Goal: Task Accomplishment & Management: Use online tool/utility

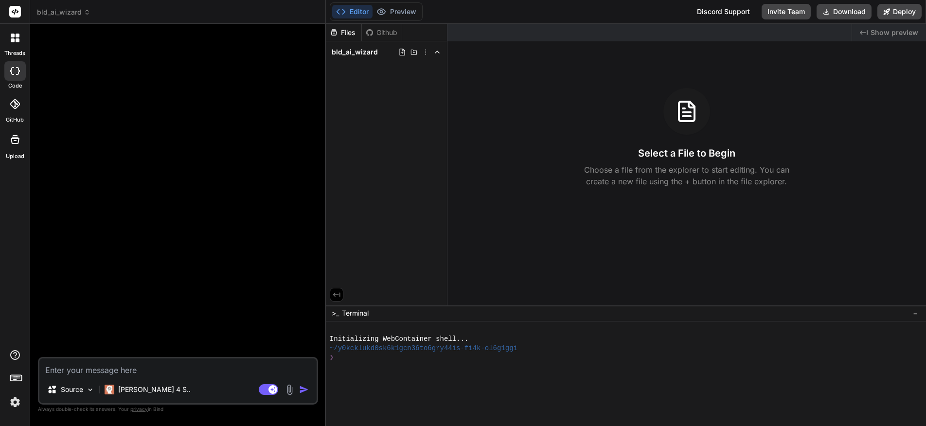
type textarea "x"
click at [140, 368] on textarea at bounding box center [177, 368] width 277 height 18
paste textarea "https://businesslocal.com.au/listings"
type textarea "https://businesslocal.com.au/listings"
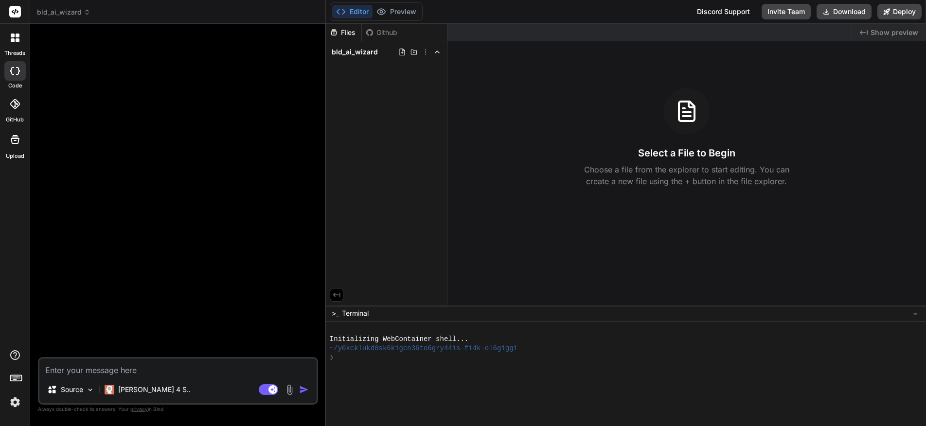
type textarea "x"
type textarea "https://businesslocal.com.au/listings"
click at [16, 140] on icon at bounding box center [15, 140] width 12 height 12
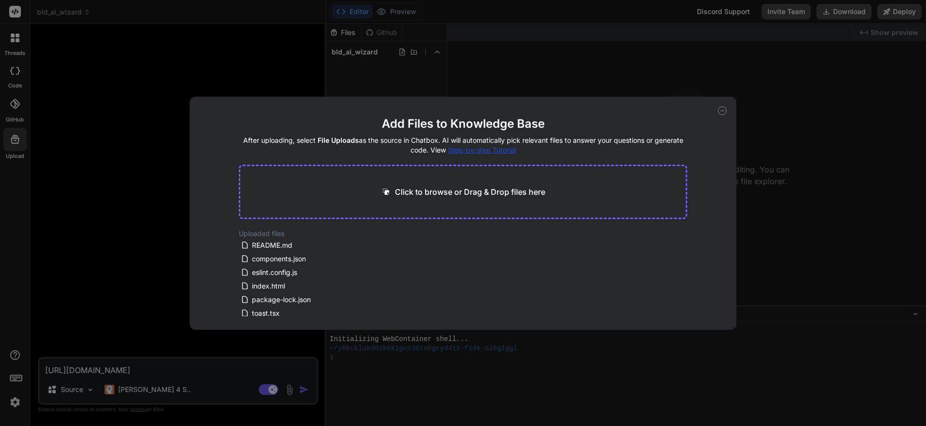
click at [14, 38] on div "Add Files to Knowledge Base After uploading, select File Uploads as the source …" at bounding box center [463, 213] width 926 height 426
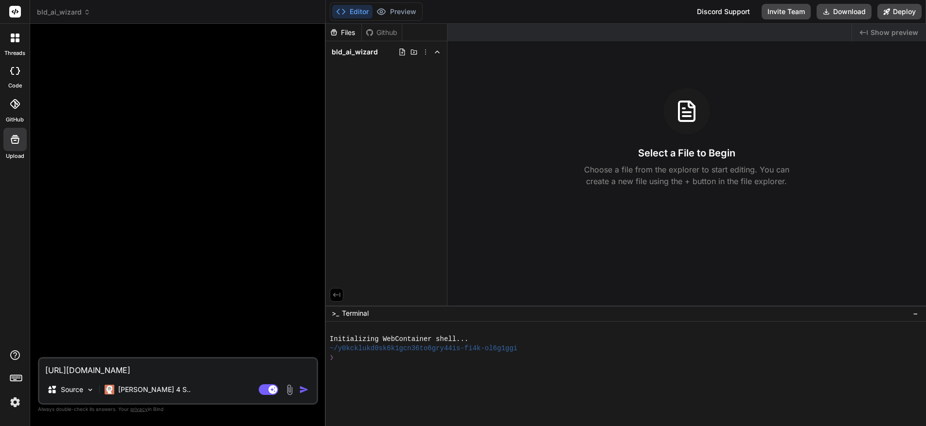
click at [14, 37] on icon at bounding box center [13, 36] width 4 height 4
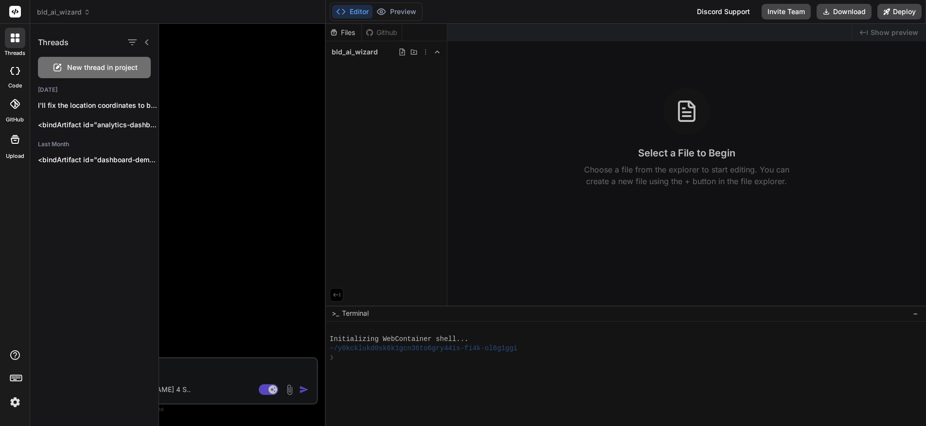
click at [16, 69] on icon at bounding box center [15, 71] width 10 height 8
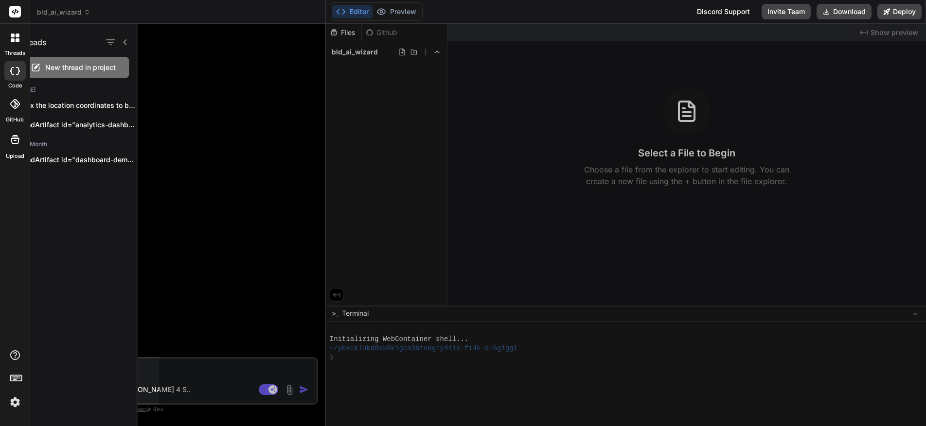
type textarea "x"
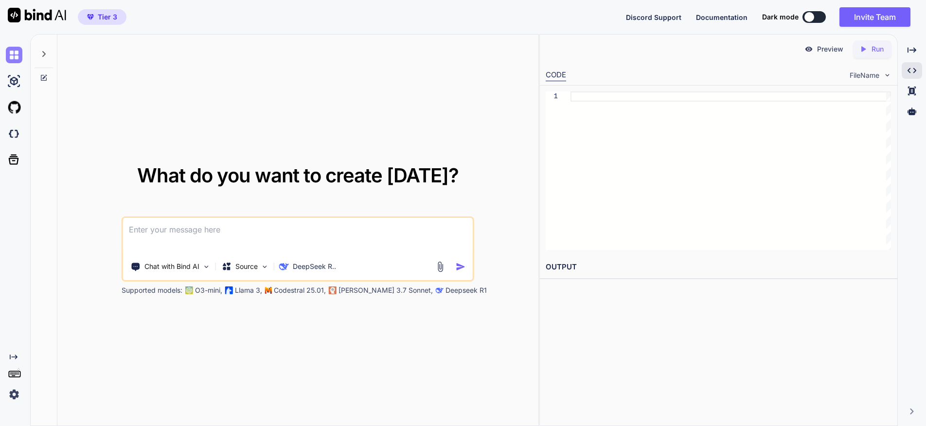
click at [15, 50] on img at bounding box center [14, 55] width 17 height 17
click at [46, 52] on icon at bounding box center [44, 54] width 8 height 8
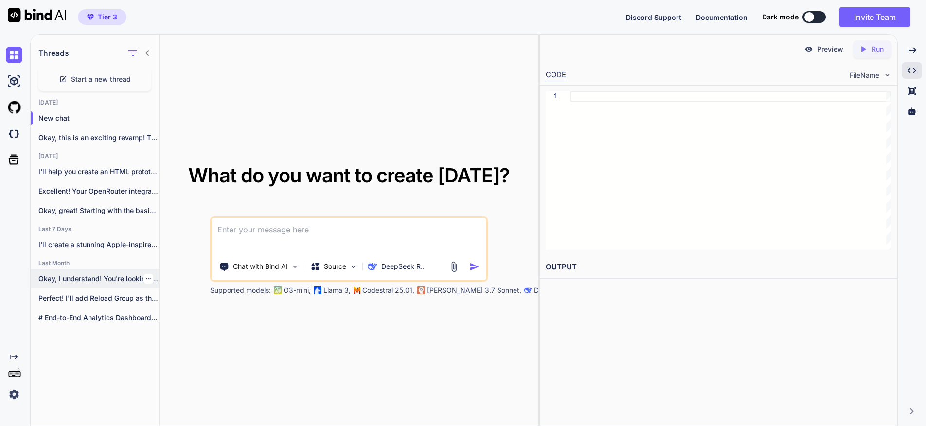
click at [76, 280] on p "Okay, I understand! You're looking to build..." at bounding box center [98, 279] width 121 height 10
type textarea "x"
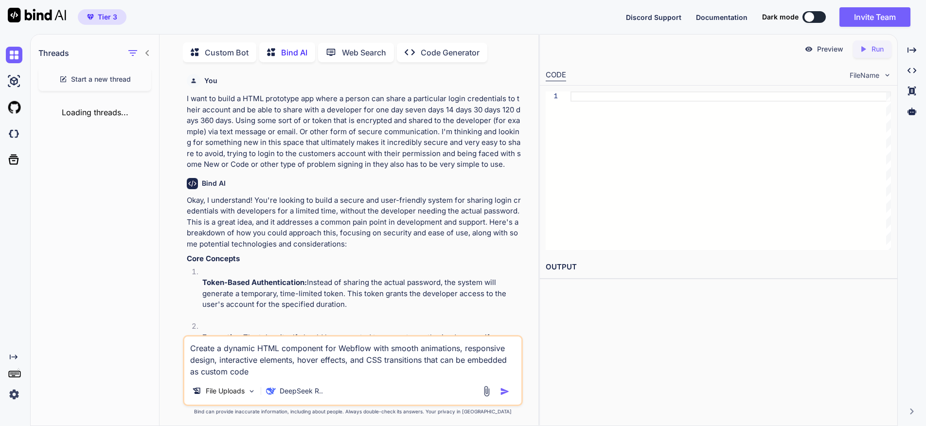
scroll to position [4, 0]
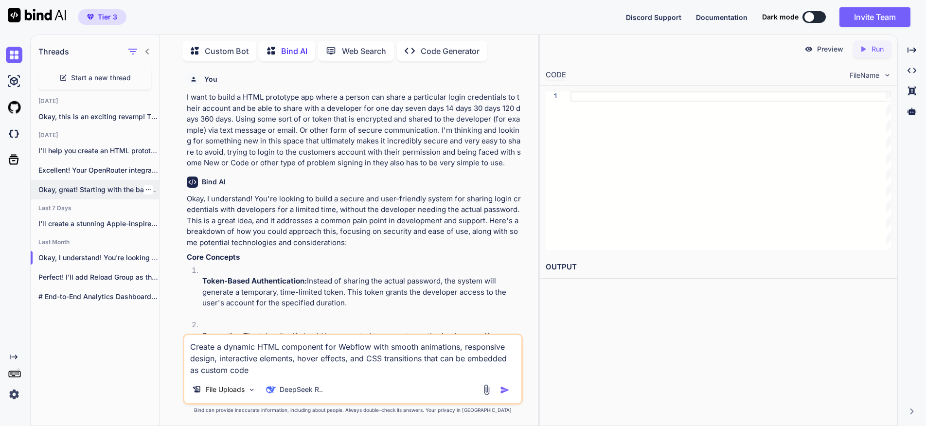
click at [88, 186] on p "Okay, great! Starting with the basics is..." at bounding box center [98, 190] width 121 height 10
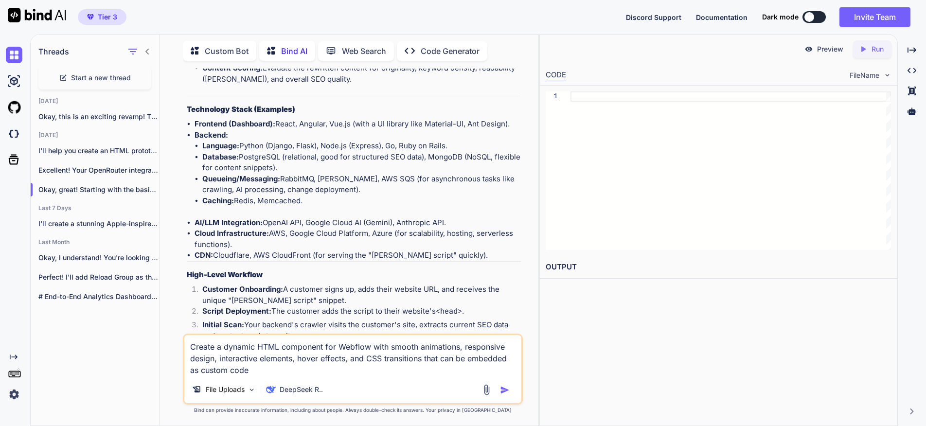
scroll to position [1954, 0]
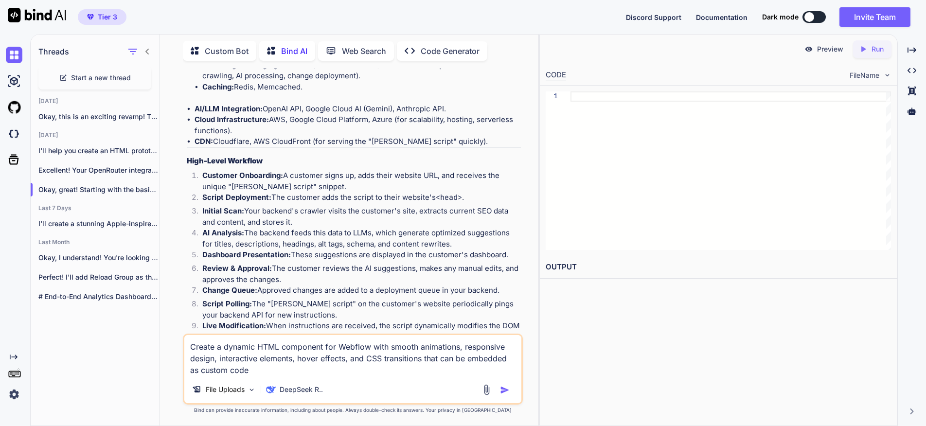
click at [872, 46] on p "Run" at bounding box center [877, 49] width 12 height 10
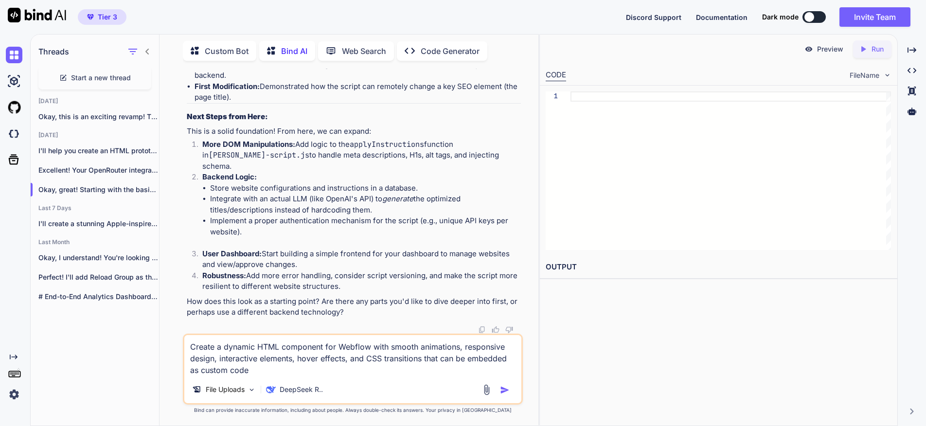
scroll to position [5836, 0]
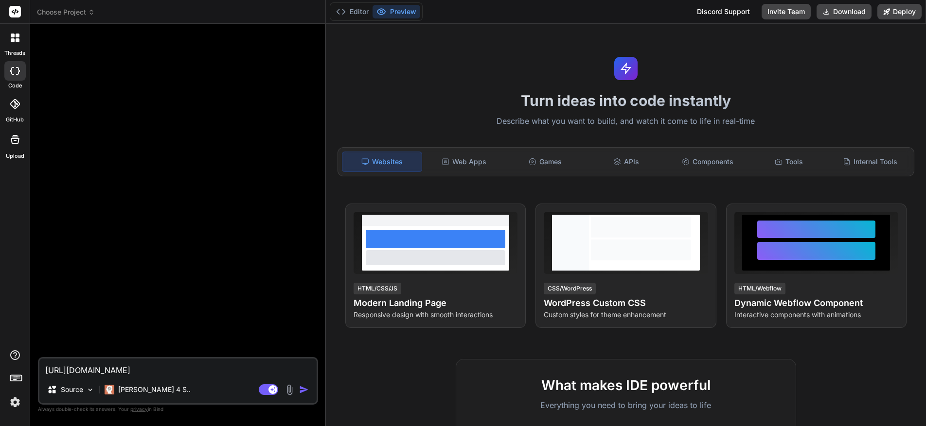
type textarea "x"
click at [201, 372] on textarea "[URL][DOMAIN_NAME]" at bounding box center [177, 368] width 277 height 18
click at [46, 370] on textarea "[URL][DOMAIN_NAME]" at bounding box center [177, 368] width 277 height 18
type textarea "Rehttps://[DOMAIN_NAME][URL]"
type textarea "x"
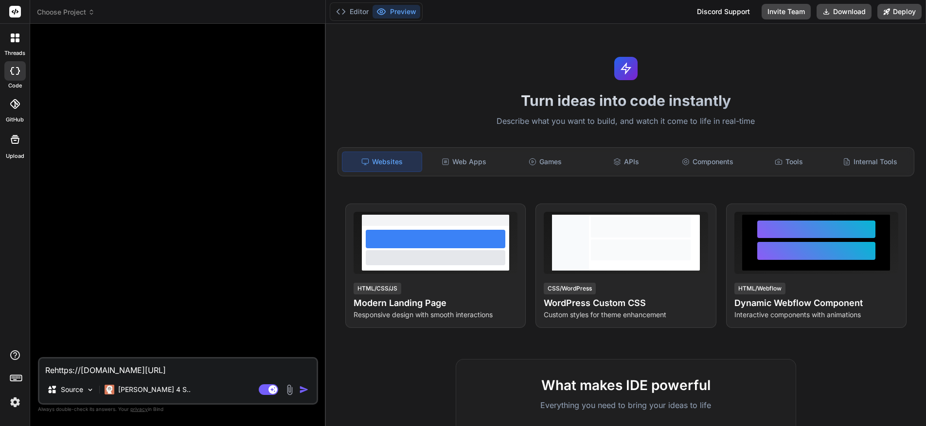
type textarea "Redhttps://[DOMAIN_NAME][URL]"
type textarea "x"
type textarea "Redesihttps://[DOMAIN_NAME][URL]"
type textarea "x"
type textarea "Redesignhttps://[DOMAIN_NAME][URL]"
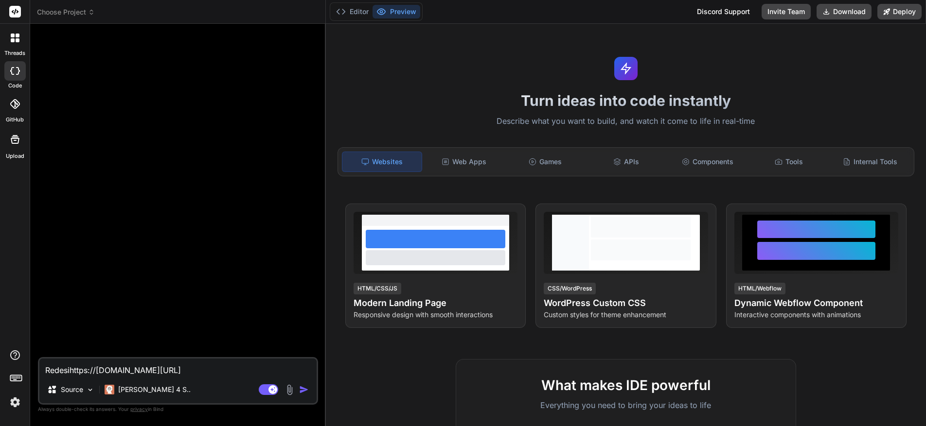
type textarea "x"
type textarea "Redesign thishttps://[DOMAIN_NAME][URL]"
type textarea "x"
type textarea "Redesign this pahttps://[DOMAIN_NAME][URL]"
type textarea "x"
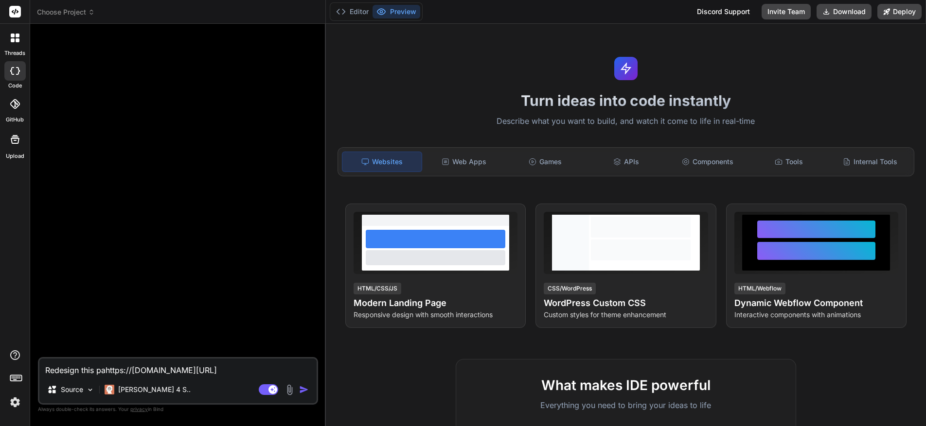
type textarea "Redesign this paghttps://[DOMAIN_NAME][URL]"
type textarea "x"
type textarea "Redesign this pagehttps://[DOMAIN_NAME][URL]"
type textarea "x"
type textarea "Redesign this page [URL][DOMAIN_NAME]"
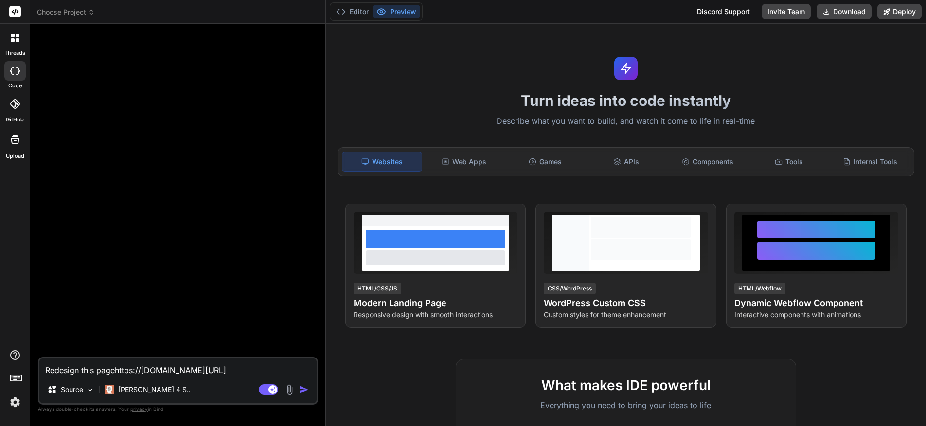
type textarea "x"
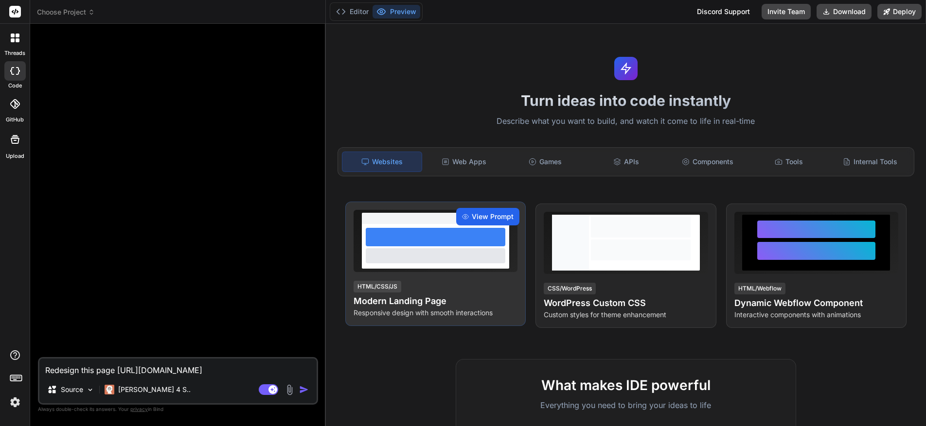
click at [494, 213] on span "View Prompt" at bounding box center [493, 217] width 42 height 10
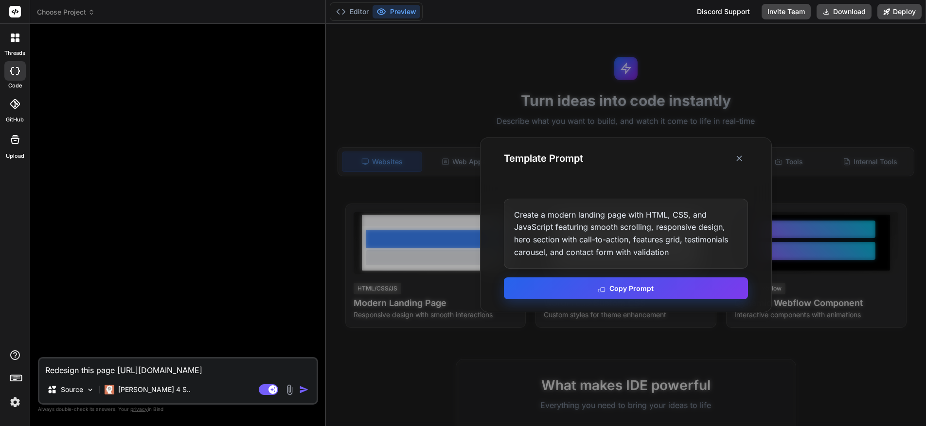
click at [643, 289] on button "Copy Prompt" at bounding box center [626, 289] width 244 height 22
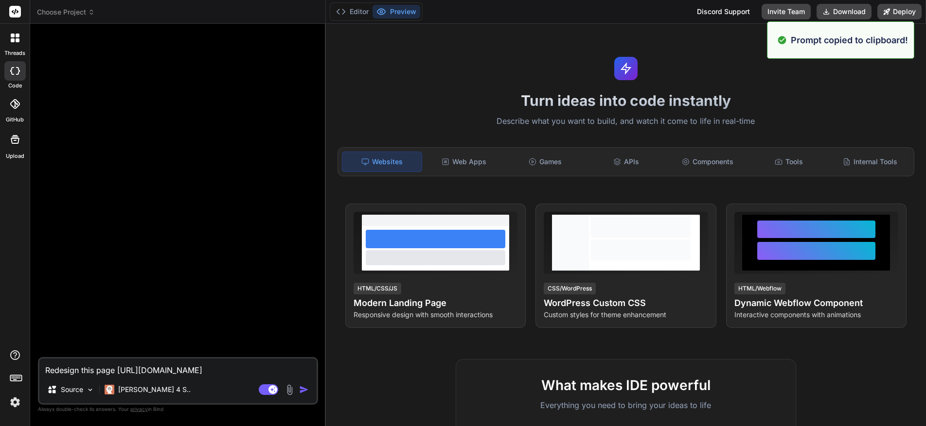
click at [153, 374] on textarea "Redesign this page https://businesslocal.com.au/listings" at bounding box center [177, 368] width 277 height 18
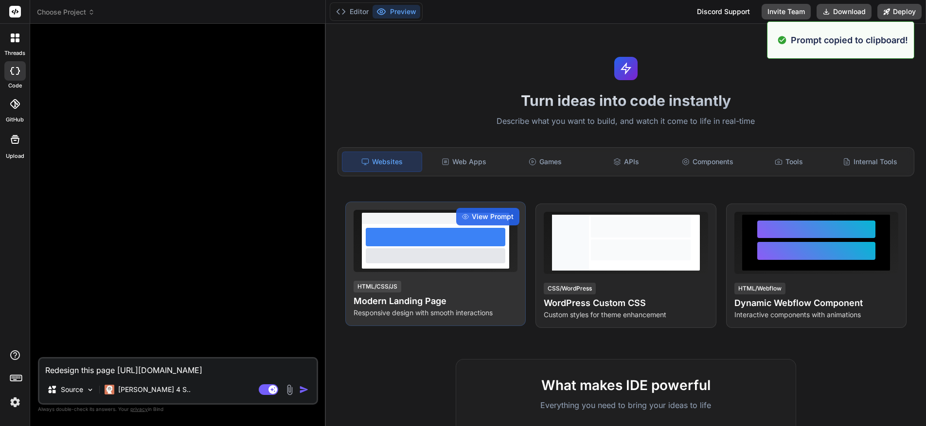
click at [482, 240] on div at bounding box center [436, 237] width 140 height 18
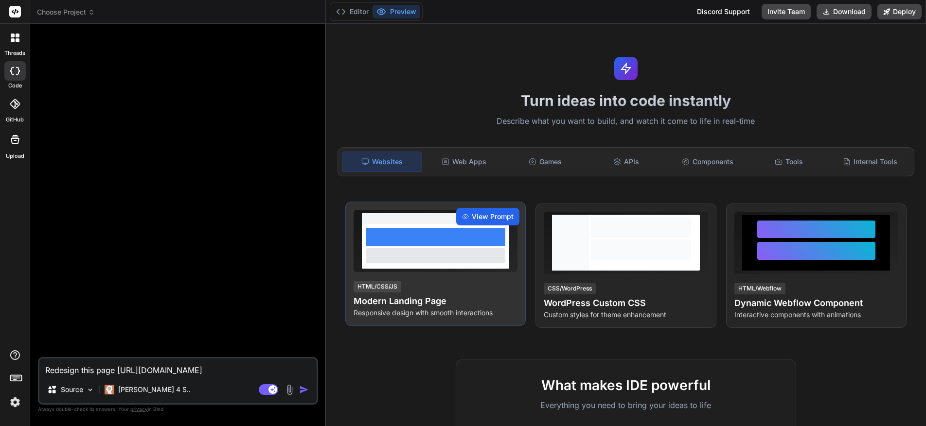
click at [480, 216] on span "View Prompt" at bounding box center [493, 217] width 42 height 10
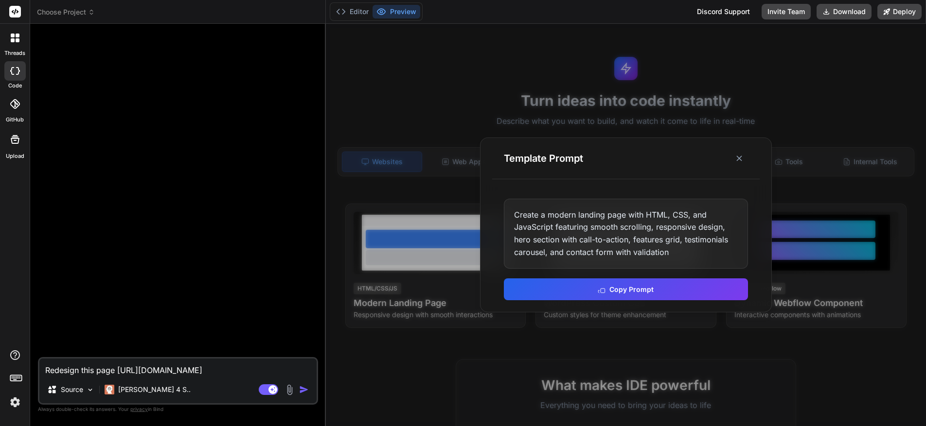
click at [116, 370] on textarea "Redesign this page https://businesslocal.com.au/listings" at bounding box center [177, 368] width 277 height 18
type textarea "Redesign this page o https://businesslocal.com.au/listings"
type textarea "x"
type textarea "Redesign this page on https://businesslocal.com.au/listings"
type textarea "x"
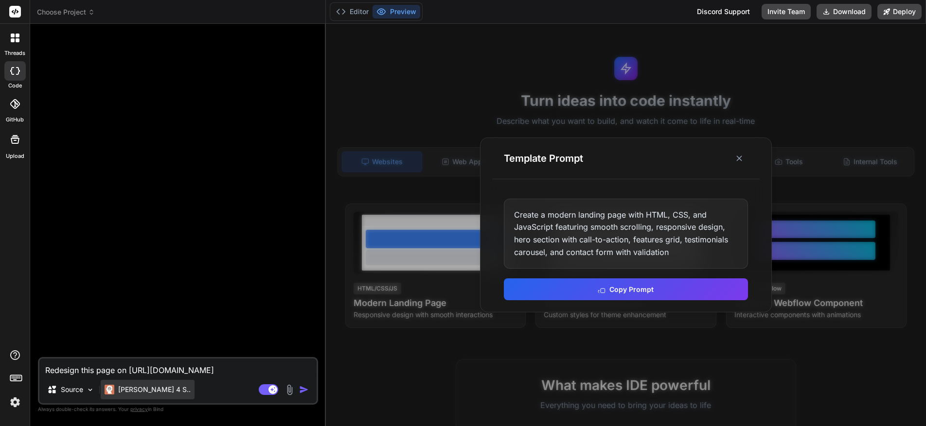
type textarea "Redesign this page on t https://businesslocal.com.au/listings"
type textarea "x"
type textarea "Redesign this page on this https://businesslocal.com.au/listings"
type textarea "x"
type textarea "Redesign this page on this https://businesslocal.com.au/listings"
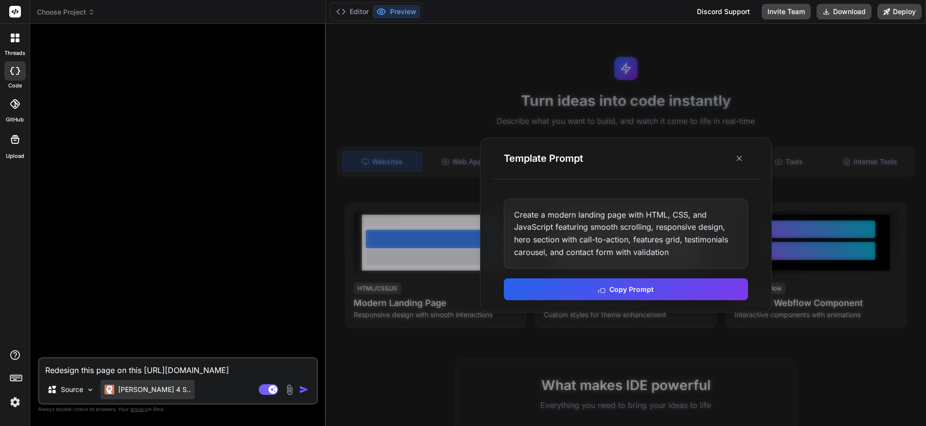
type textarea "x"
type textarea "Redesign this page on this pag https://businesslocal.com.au/listings"
type textarea "x"
type textarea "Redesign this page on this page https://businesslocal.com.au/listings"
type textarea "x"
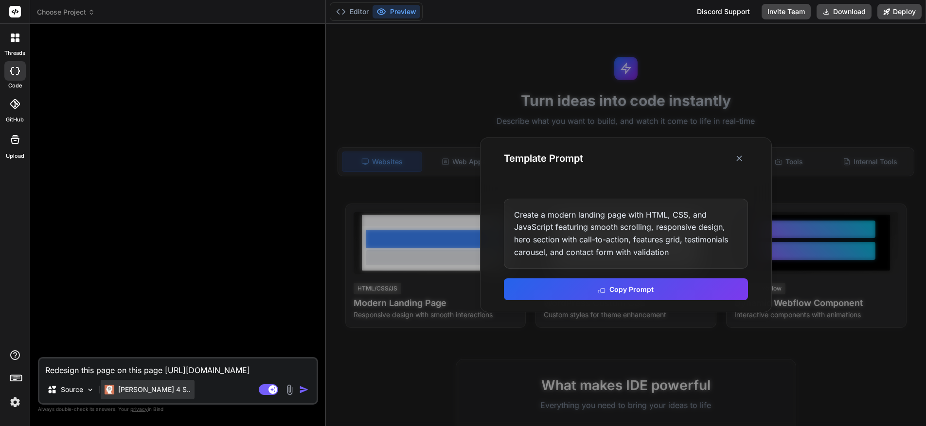
type textarea "Redesign this page on this page, https://businesslocal.com.au/listings"
type textarea "x"
type textarea "Redesign this page on this page, https://businesslocal.com.au/listings"
type textarea "x"
paste textarea "Create a modern landing page with HTML, CSS, and JavaScript featuring smooth sc…"
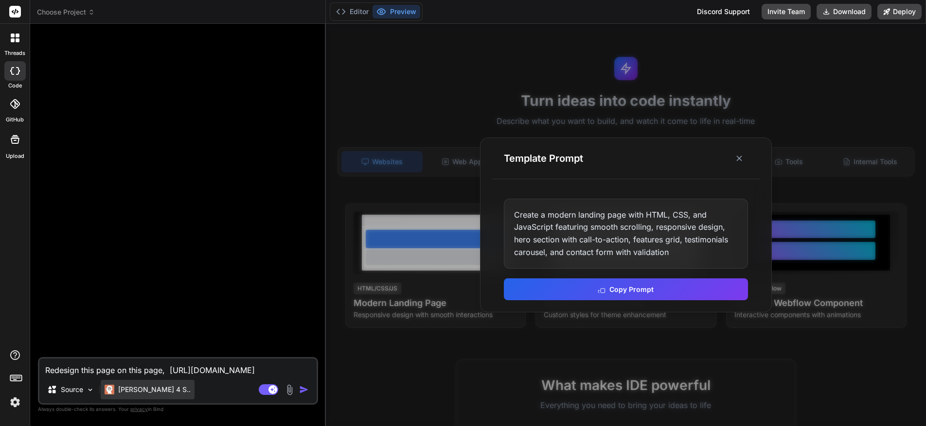
type textarea "Redesign this page on this page, Create a modern landing page with HTML, CSS, a…"
type textarea "x"
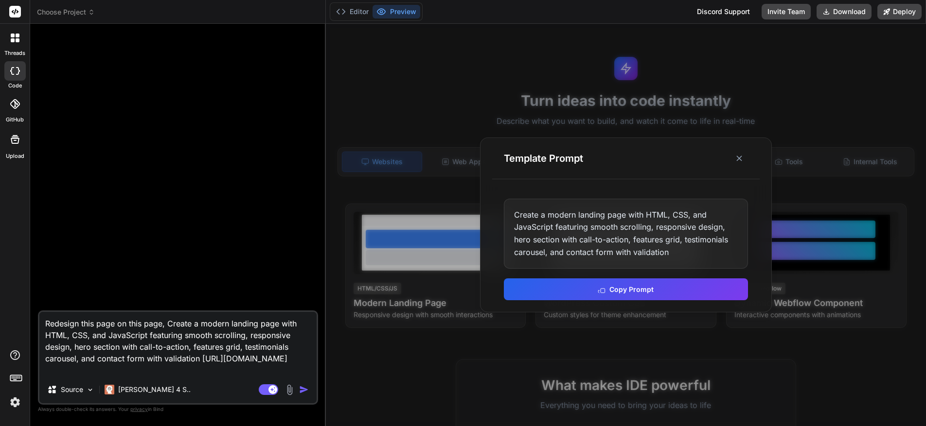
type textarea "Redesign this page on this page, Create a modern landing page with HTML, CSS, a…"
type textarea "x"
type textarea "Redesign this page on this page, Create a modern landing page with HTML, CSS, a…"
type textarea "x"
type textarea "Redesign this page on this page, Create a modern landing page with HTML, CSS, a…"
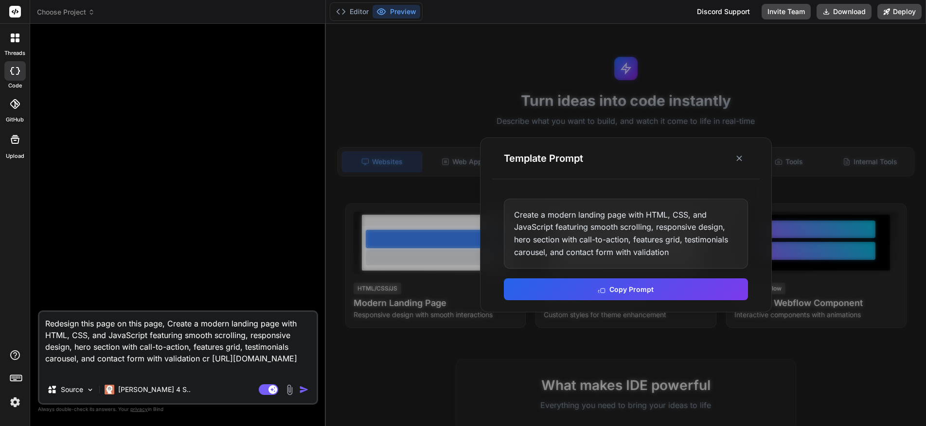
type textarea "x"
type textarea "Redesign this page on this page, Create a modern landing page with HTML, CSS, a…"
type textarea "x"
type textarea "Redesign this page on this page, Create a modern landing page with HTML, CSS, a…"
type textarea "x"
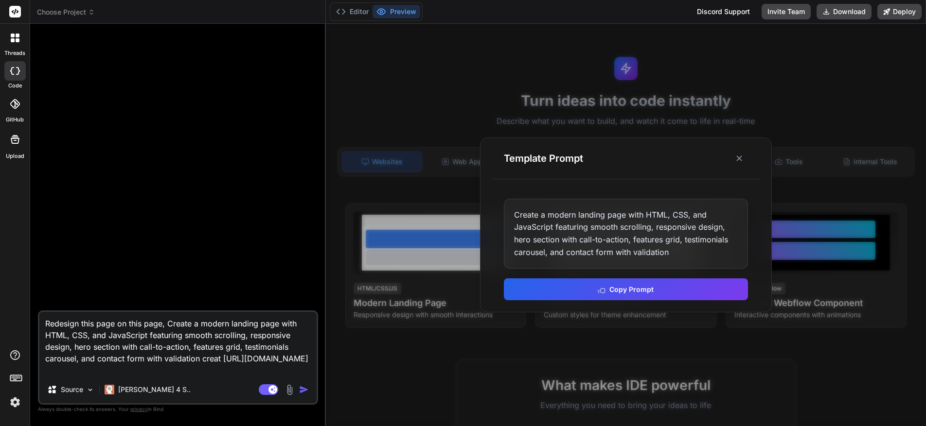
type textarea "Redesign this page on this page, Create a modern landing page with HTML, CSS, a…"
type textarea "x"
type textarea "Redesign this page on this page, Create a modern landing page with HTML, CSS, a…"
type textarea "x"
type textarea "Redesign this page on this page, Create a modern landing page with HTML, CSS, a…"
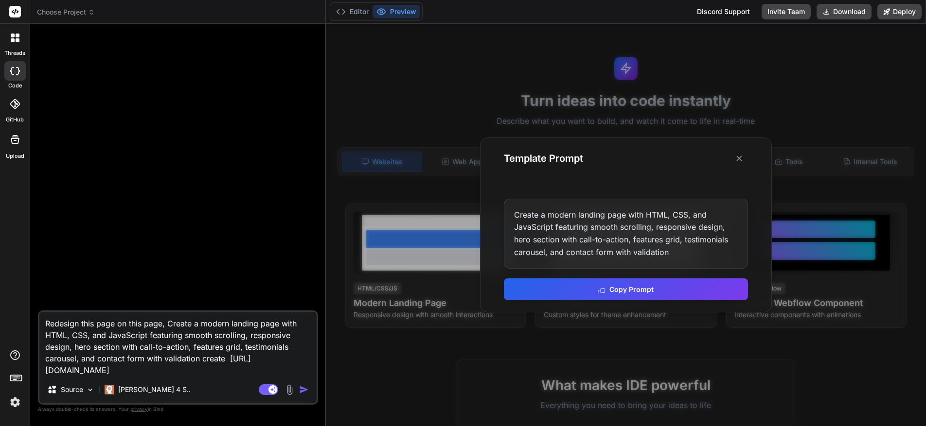
type textarea "x"
type textarea "Redesign this page on this page, Create a modern landing page with HTML, CSS, a…"
type textarea "x"
type textarea "Redesign this page on this page, Create a modern landing page with HTML, CSS, a…"
type textarea "x"
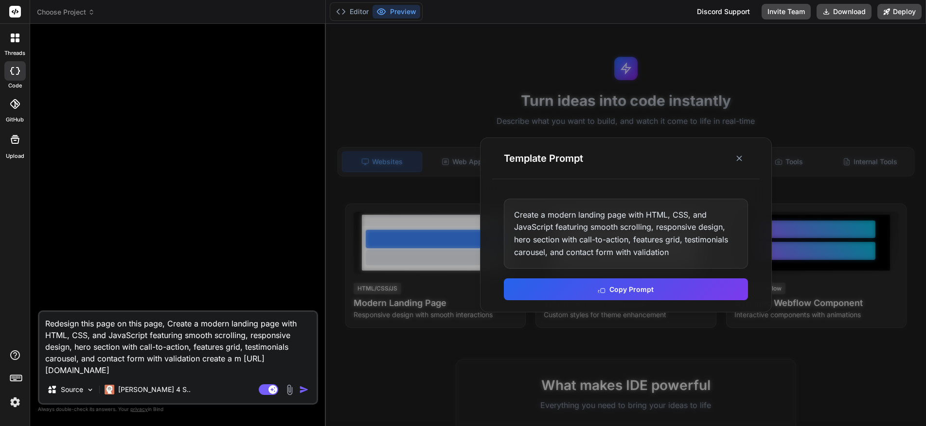
type textarea "Redesign this page on this page, Create a modern landing page with HTML, CSS, a…"
type textarea "x"
type textarea "Redesign this page on this page, Create a modern landing page with HTML, CSS, a…"
type textarea "x"
type textarea "Redesign this page on this page, Create a modern landing page with HTML, CSS, a…"
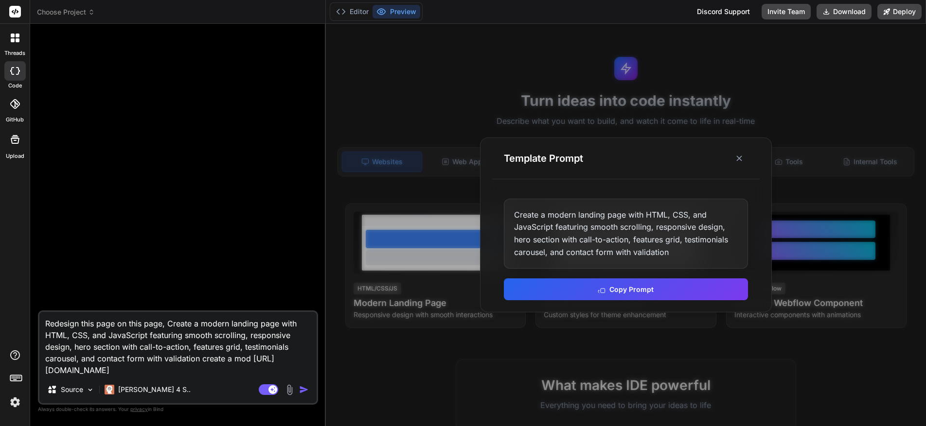
type textarea "x"
type textarea "Redesign this page on this page, Create a modern landing page with HTML, CSS, a…"
type textarea "x"
type textarea "Redesign this page on this page, Create a modern landing page with HTML, CSS, a…"
type textarea "x"
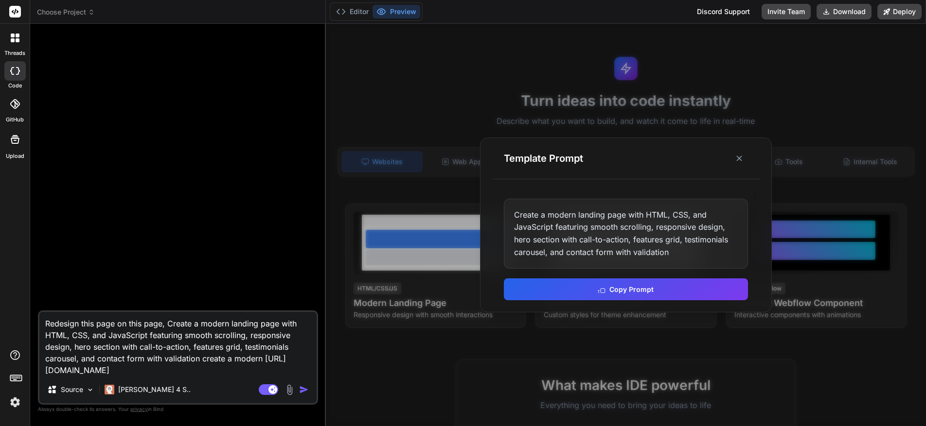
drag, startPoint x: 230, startPoint y: 323, endPoint x: 257, endPoint y: 324, distance: 27.7
click at [257, 324] on textarea "Redesign this page on this page, Create a modern landing page with HTML, CSS, a…" at bounding box center [177, 344] width 277 height 64
type textarea "Redesign this page on this page, Create a modern page with HTML, CSS, and JavaS…"
type textarea "x"
type textarea "Redesign this page on this page, Create a modern c page with HTML, CSS, and Jav…"
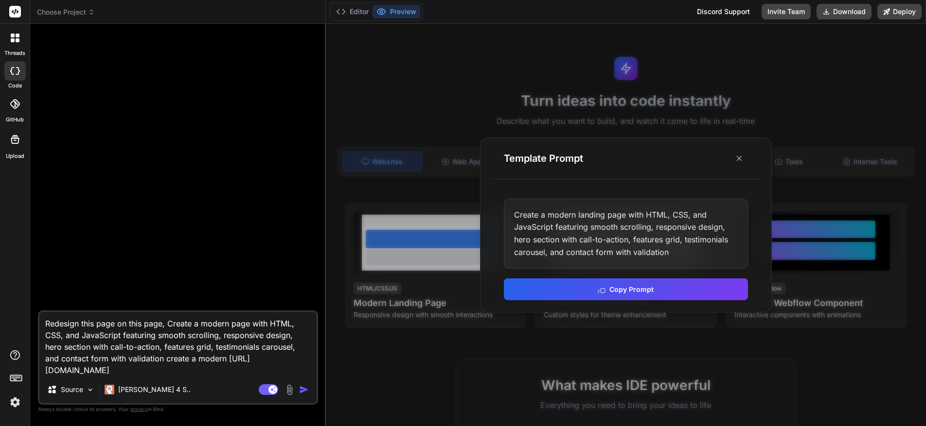
type textarea "x"
type textarea "Redesign this page on this page, Create a modern ca page with HTML, CSS, and Ja…"
type textarea "x"
type textarea "Redesign this page on this page, Create a modern car page with HTML, CSS, and J…"
type textarea "x"
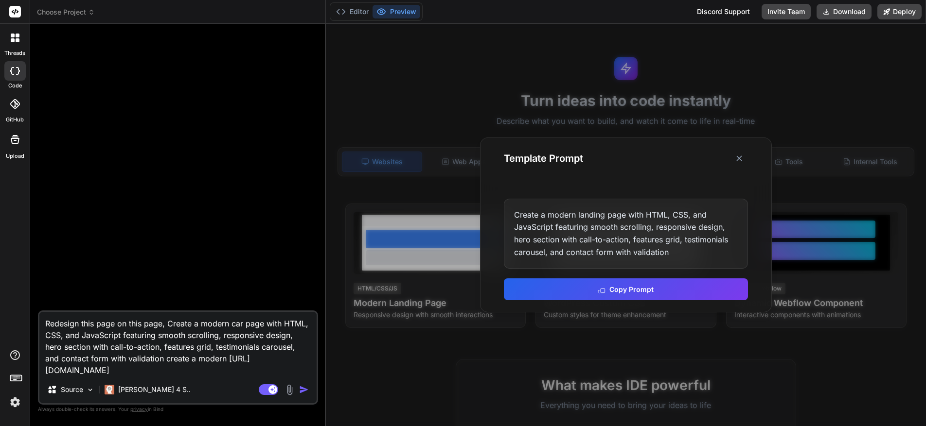
type textarea "Redesign this page on this page, Create a modern caro page with HTML, CSS, and …"
type textarea "x"
type textarea "Redesign this page on this page, Create a modern carou page with HTML, CSS, and…"
type textarea "x"
type textarea "Redesign this page on this page, Create a modern carous page with HTML, CSS, an…"
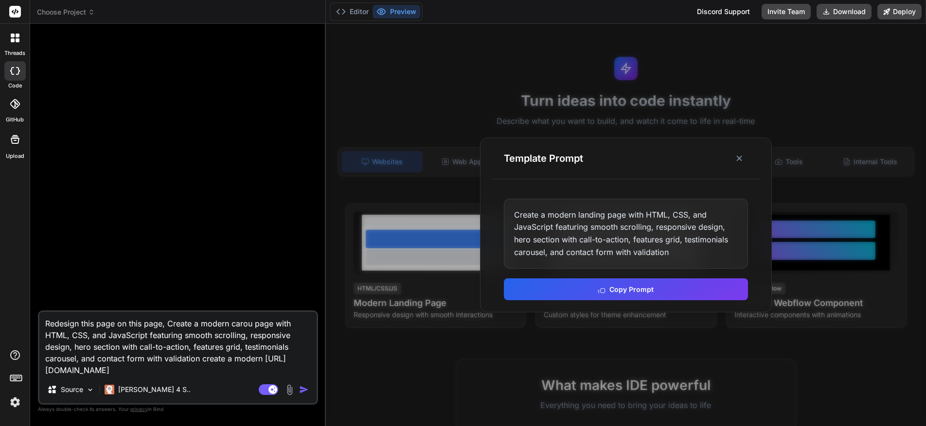
type textarea "x"
type textarea "Redesign this page on this page, Create a modern carouse page with HTML, CSS, a…"
type textarea "x"
type textarea "Redesign this page on this page, Create a modern carousel page with HTML, CSS, …"
type textarea "x"
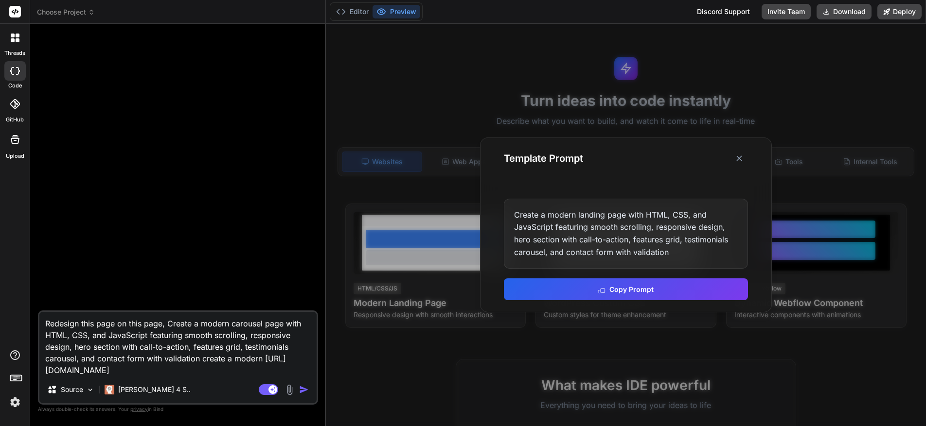
click at [141, 360] on textarea "Redesign this page on this page, Create a modern carousel page with HTML, CSS, …" at bounding box center [177, 344] width 277 height 64
type textarea "Redesign this page on this page, Create a modern page with HTML, CSS, and JavaS…"
type textarea "x"
click at [269, 325] on textarea "Redesign this page on this page, Create a modern page with HTML, CSS, and JavaS…" at bounding box center [177, 344] width 277 height 64
click at [230, 359] on textarea "Redesign this page on this page, Create a modern page with HTML, CSS, and JavaS…" at bounding box center [177, 344] width 277 height 64
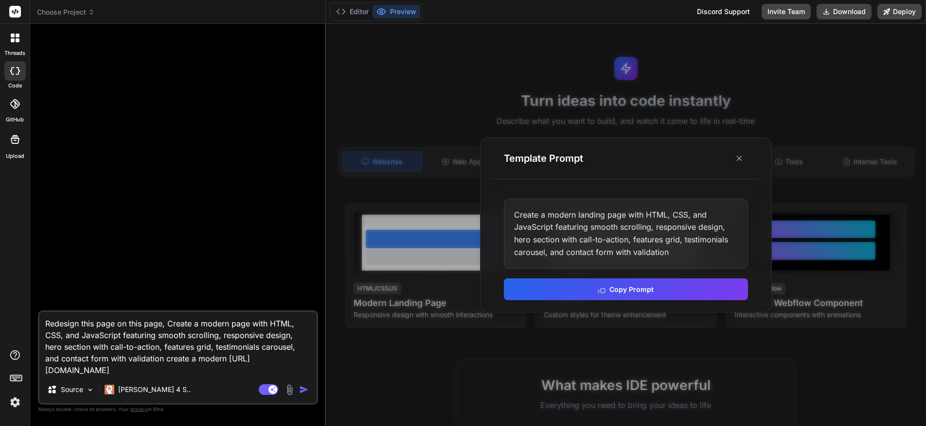
drag, startPoint x: 232, startPoint y: 360, endPoint x: 166, endPoint y: 359, distance: 66.1
click at [166, 359] on textarea "Redesign this page on this page, Create a modern page with HTML, CSS, and JavaS…" at bounding box center [177, 344] width 277 height 64
type textarea "Redesign this page on this page, Create a modern page with HTML, CSS, and JavaS…"
type textarea "x"
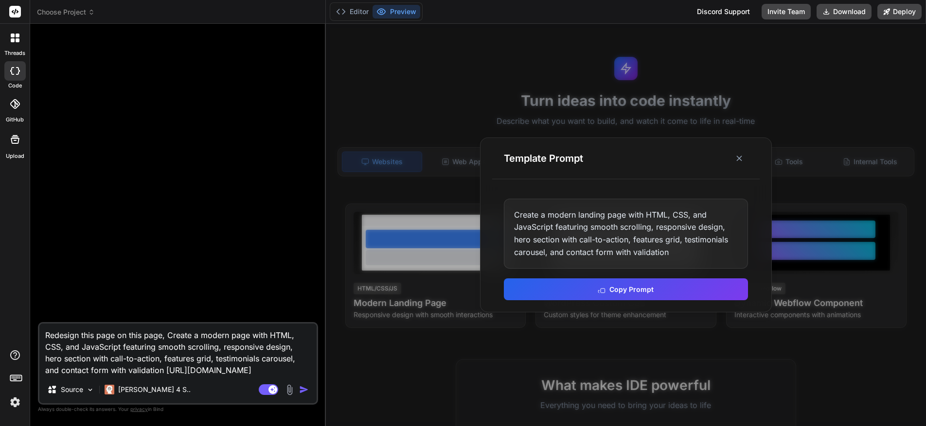
type textarea "Redesign this page on this page, Create a modern page with HTML, CSS, and JavaS…"
type textarea "x"
type textarea "Redesign this page on this page, Create a modern page with HTML, CSS, and JavaS…"
type textarea "x"
type textarea "Redesign this page on this page, Create a modern page with HTML, CSS, and JavaS…"
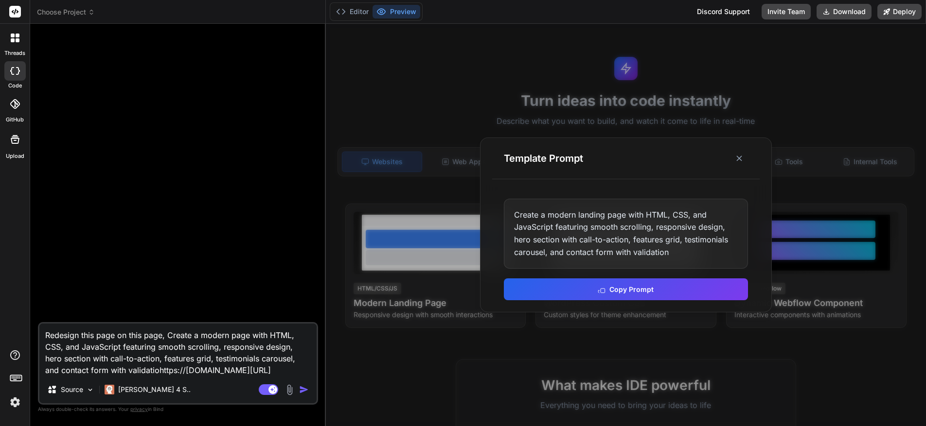
type textarea "x"
type textarea "Redesign this page on this page, Create a modern page with HTML, CSS, and JavaS…"
type textarea "x"
type textarea "Redesign this page on this page, Create a modern page with HTML, CSS, and JavaS…"
type textarea "x"
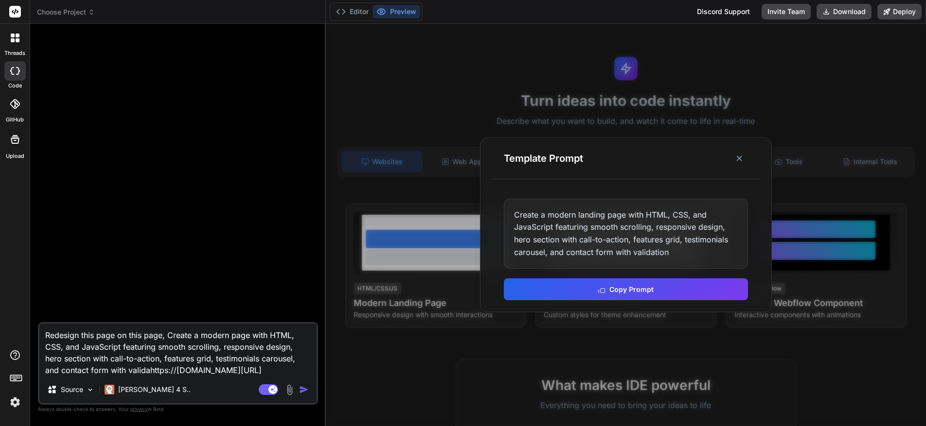
type textarea "Redesign this page on this page, Create a modern page with HTML, CSS, and JavaS…"
type textarea "x"
type textarea "Redesign this page on this page, Create a modern page with HTML, CSS, and JavaS…"
type textarea "x"
type textarea "Redesign this page on this page, Create a modern page with HTML, CSS, and JavaS…"
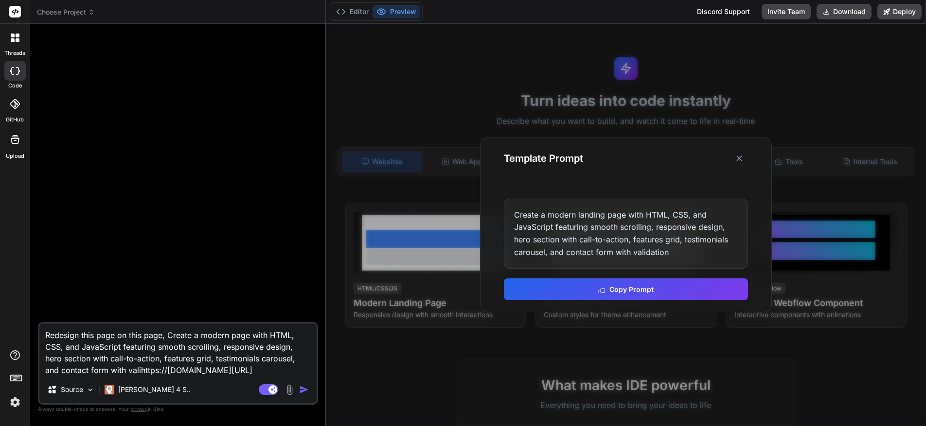
type textarea "x"
type textarea "Redesign this page on this page, Create a modern page with HTML, CSS, and JavaS…"
type textarea "x"
type textarea "Redesign this page on this page, Create a modern page with HTML, CSS, and JavaS…"
type textarea "x"
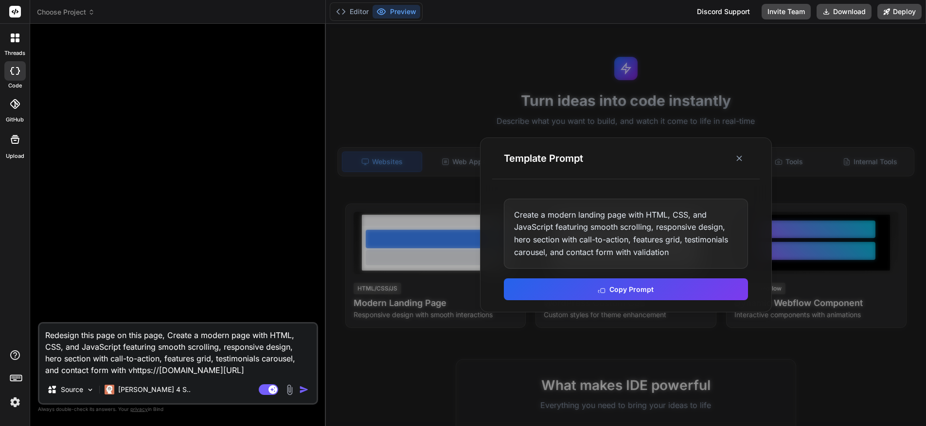
type textarea "Redesign this page on this page, Create a modern page with HTML, CSS, and JavaS…"
type textarea "x"
type textarea "Redesign this page on this page, Create a modern page with HTML, CSS, and JavaS…"
type textarea "x"
type textarea "Redesign this page on this page, Create a modern page with HTML, CSS, and JavaS…"
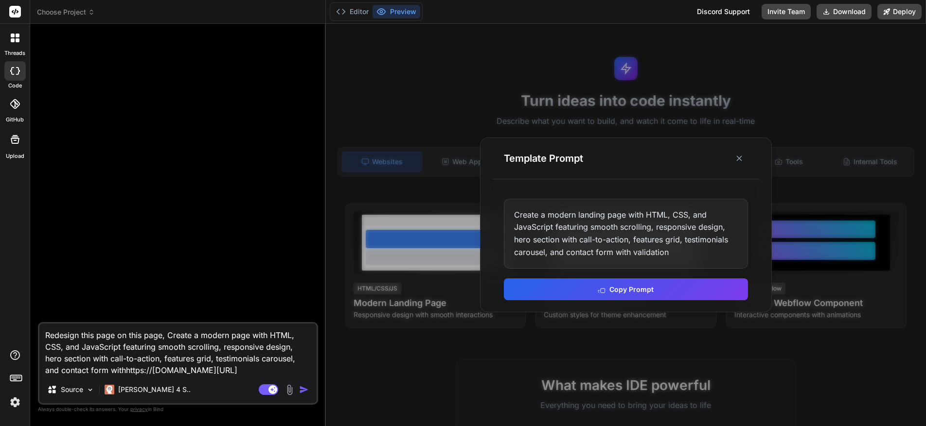
type textarea "x"
type textarea "Redesign this page on this page, Create a modern page with HTML, CSS, and JavaS…"
type textarea "x"
type textarea "Redesign this page on this page, Create a modern page with HTML, CSS, and JavaS…"
type textarea "x"
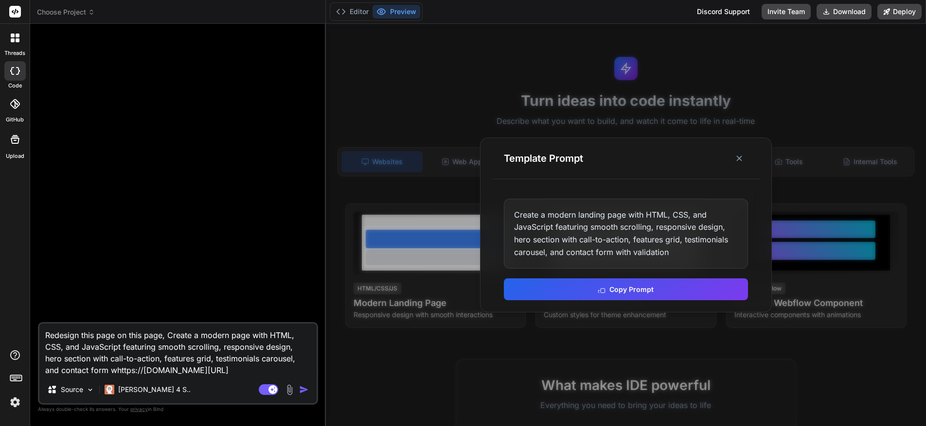
type textarea "Redesign this page on this page, Create a modern page with HTML, CSS, and JavaS…"
type textarea "x"
type textarea "Redesign this page on this page, Create a modern page with HTML, CSS, and JavaS…"
type textarea "x"
type textarea "Redesign this page on this page, Create a modern page with HTML, CSS, and JavaS…"
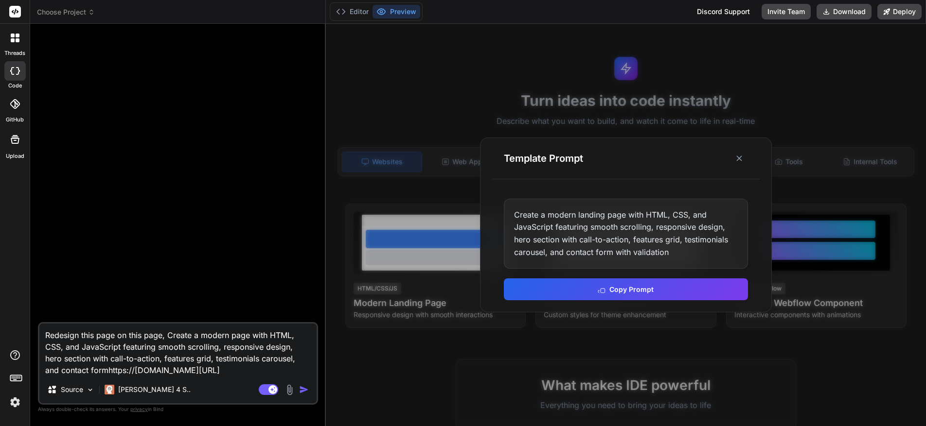
type textarea "x"
type textarea "Redesign this page on this page, Create a modern page with HTML, CSS, and JavaS…"
type textarea "x"
type textarea "Redesign this page on this page, Create a modern page with HTML, CSS, and JavaS…"
type textarea "x"
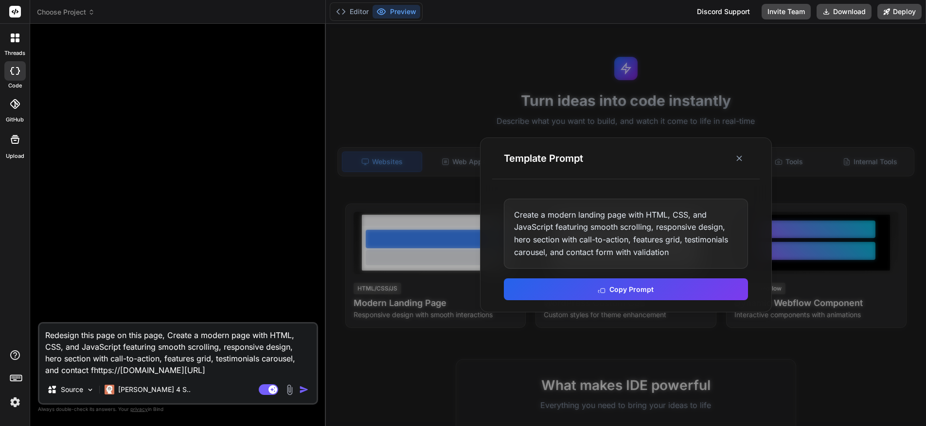
type textarea "Redesign this page on this page, Create a modern page with HTML, CSS, and JavaS…"
type textarea "x"
type textarea "Redesign this page on this page, Create a modern page with HTML, CSS, and JavaS…"
type textarea "x"
type textarea "Redesign this page on this page, Create a modern page with HTML, CSS, and JavaS…"
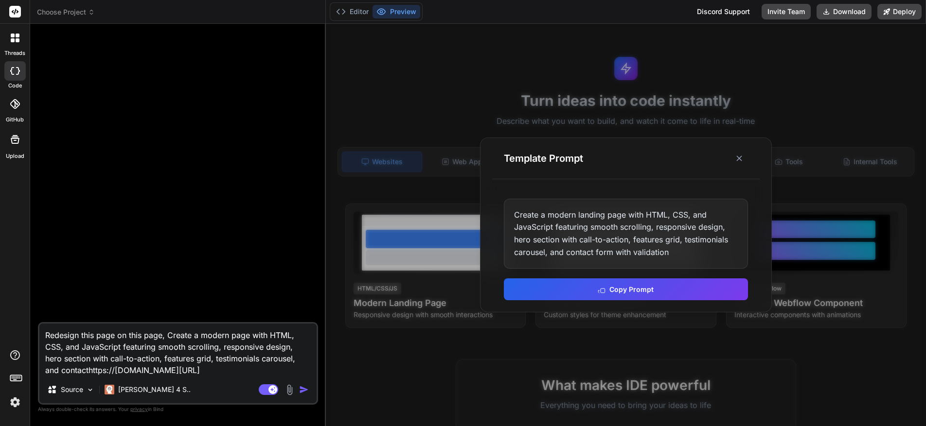
type textarea "x"
type textarea "Redesign this page on this page, Create a modern page with HTML, CSS, and JavaS…"
type textarea "x"
type textarea "Redesign this page on this page, Create a modern page with HTML, CSS, and JavaS…"
type textarea "x"
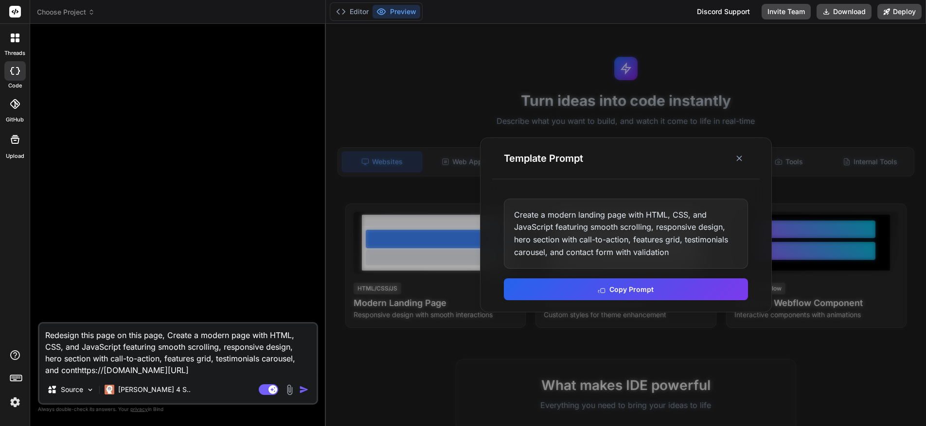
type textarea "Redesign this page on this page, Create a modern page with HTML, CSS, and JavaS…"
type textarea "x"
type textarea "Redesign this page on this page, Create a modern page with HTML, CSS, and JavaS…"
type textarea "x"
type textarea "Redesign this page on this page, Create a modern page with HTML, CSS, and JavaS…"
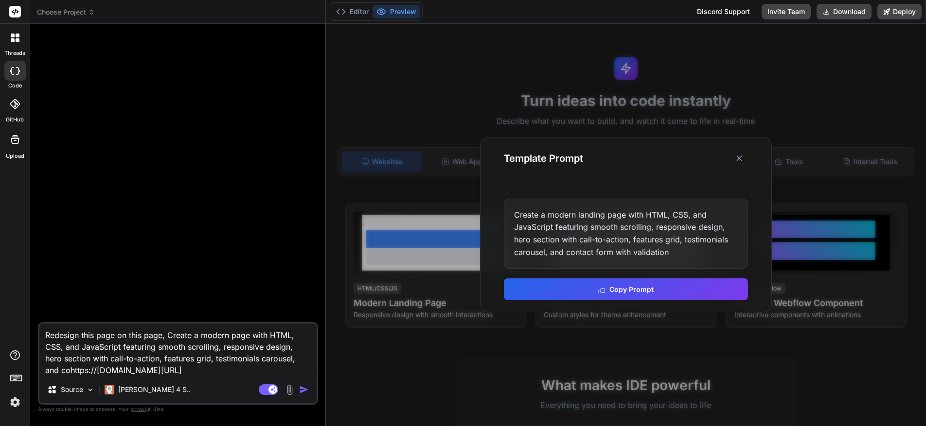
type textarea "x"
type textarea "Redesign this page on this page, Create a modern page with HTML, CSS, and JavaS…"
type textarea "x"
type textarea "Redesign this page on this page, Create a modern page with HTML, CSS, and JavaS…"
type textarea "x"
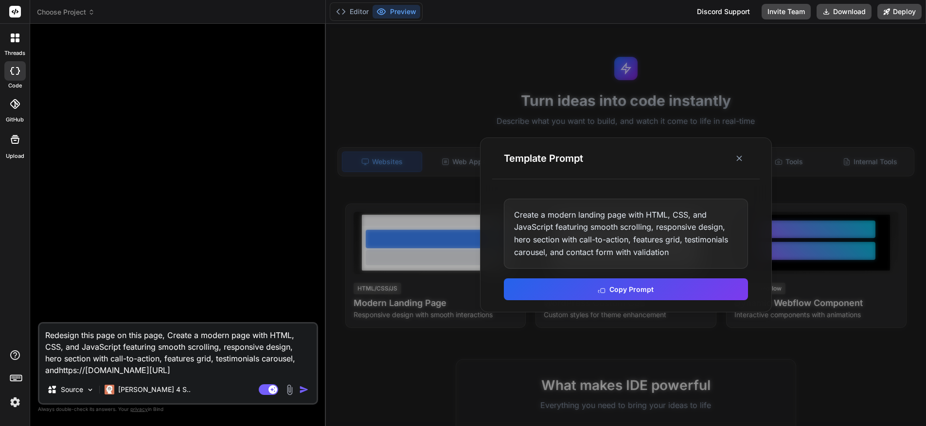
type textarea "Redesign this page on this page, Create a modern page with HTML, CSS, and JavaS…"
type textarea "x"
type textarea "Redesign this page on this page, Create a modern page with HTML, CSS, and JavaS…"
type textarea "x"
type textarea "Redesign this page on this page, Create a modern page with HTML, CSS, and JavaS…"
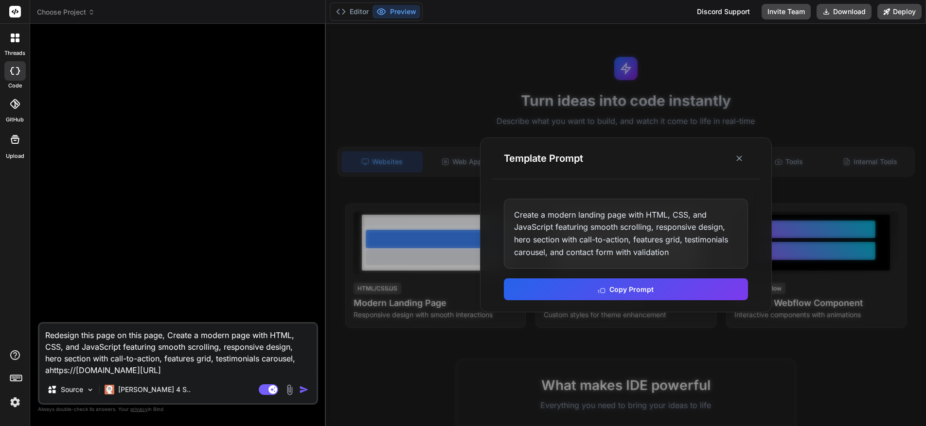
type textarea "x"
type textarea "Redesign this page on this page, Create a modern page with HTML, CSS, and JavaS…"
type textarea "x"
type textarea "Redesign this page on this page, Create a modern page with HTML, CSS, and JavaS…"
type textarea "x"
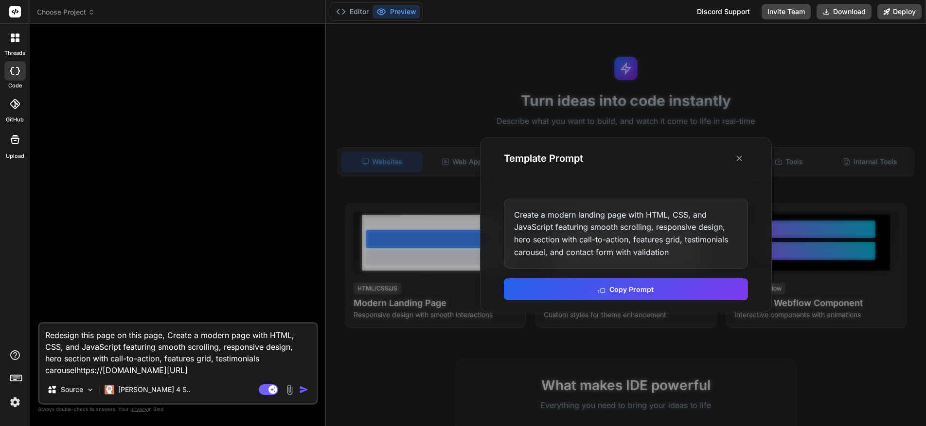
type textarea "Redesign this page on this page, Create a modern page with HTML, CSS, and JavaS…"
type textarea "x"
type textarea "Redesign this page on this page, Create a modern page with HTML, CSS, and JavaS…"
click at [303, 391] on img "button" at bounding box center [304, 390] width 10 height 10
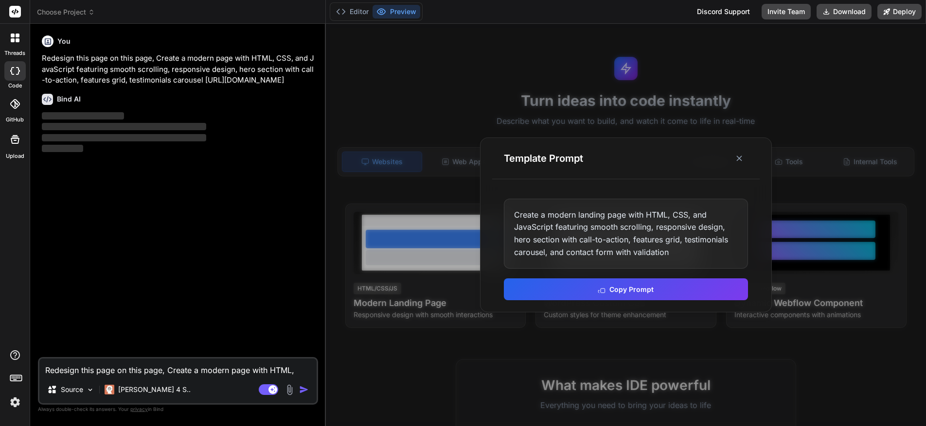
click at [739, 158] on line at bounding box center [739, 158] width 5 height 5
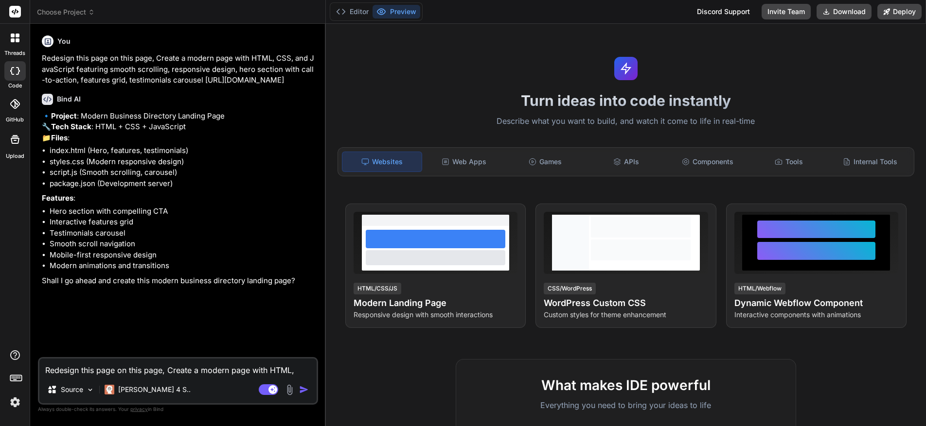
type textarea "x"
click at [187, 372] on textarea "Redesign this page on this page, Create a modern page with HTML, CSS, and JavaS…" at bounding box center [177, 368] width 277 height 18
type textarea "y"
type textarea "x"
type textarea "ye"
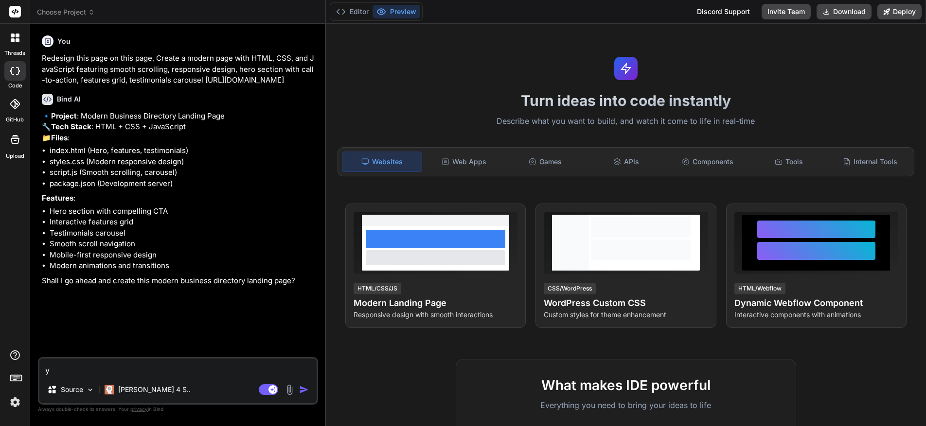
type textarea "x"
type textarea "yes"
type textarea "x"
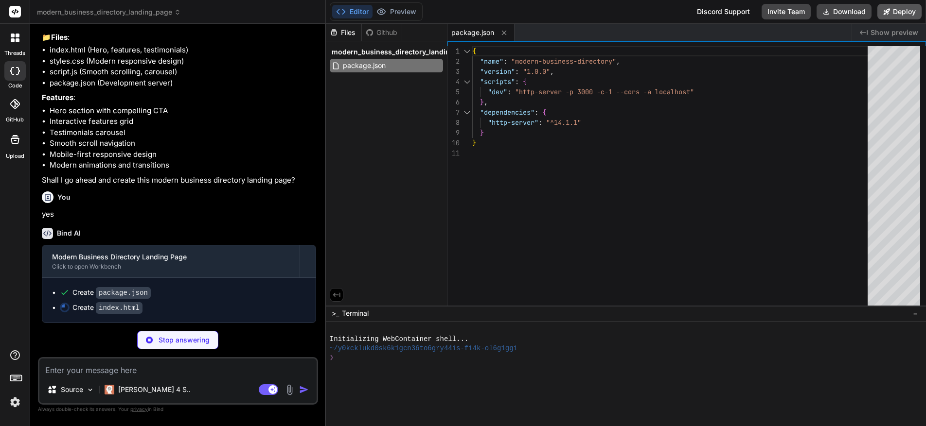
scroll to position [40, 0]
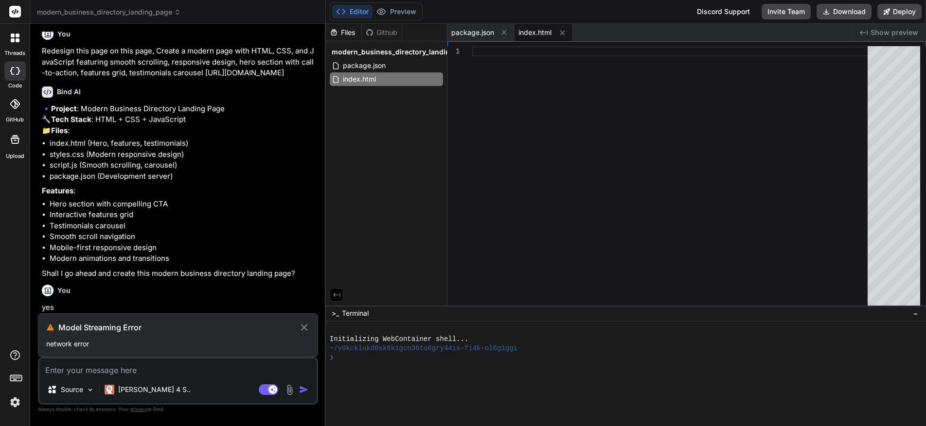
click at [303, 329] on icon at bounding box center [304, 328] width 11 height 12
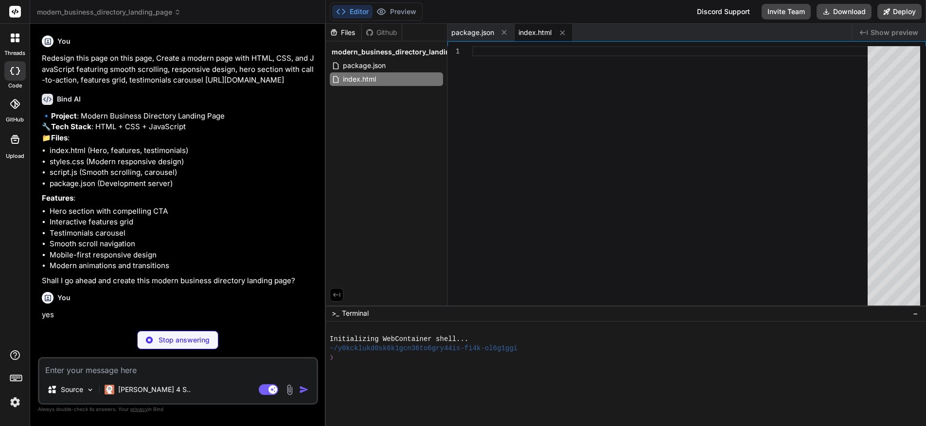
click at [135, 374] on textarea at bounding box center [177, 368] width 277 height 18
click at [181, 343] on p "Stop answering" at bounding box center [184, 341] width 51 height 10
type textarea "x"
click at [302, 389] on img "button" at bounding box center [304, 390] width 10 height 10
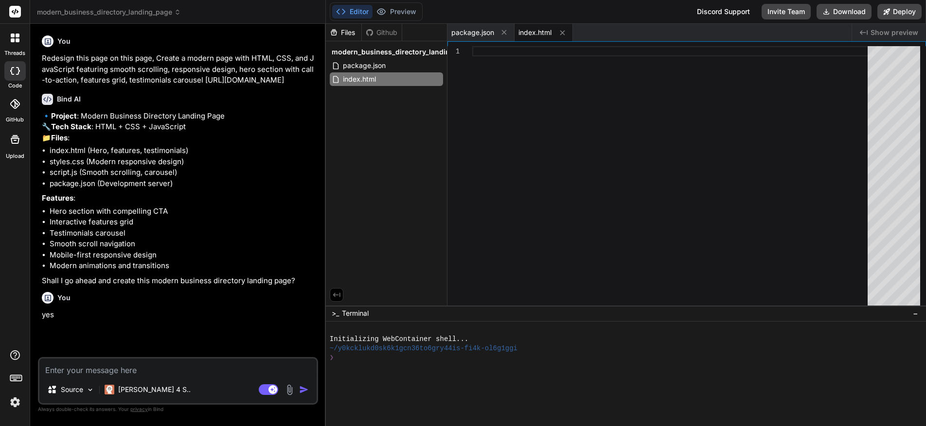
click at [120, 321] on div "You yes" at bounding box center [179, 304] width 274 height 33
click at [119, 321] on div "You yes" at bounding box center [179, 304] width 274 height 33
click at [98, 373] on textarea at bounding box center [177, 368] width 277 height 18
type textarea "y"
type textarea "x"
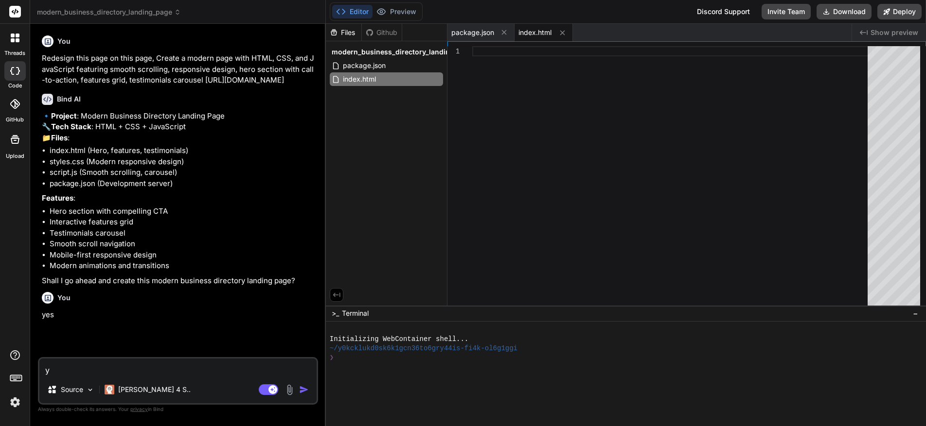
type textarea "ye"
type textarea "x"
type textarea "yes"
type textarea "x"
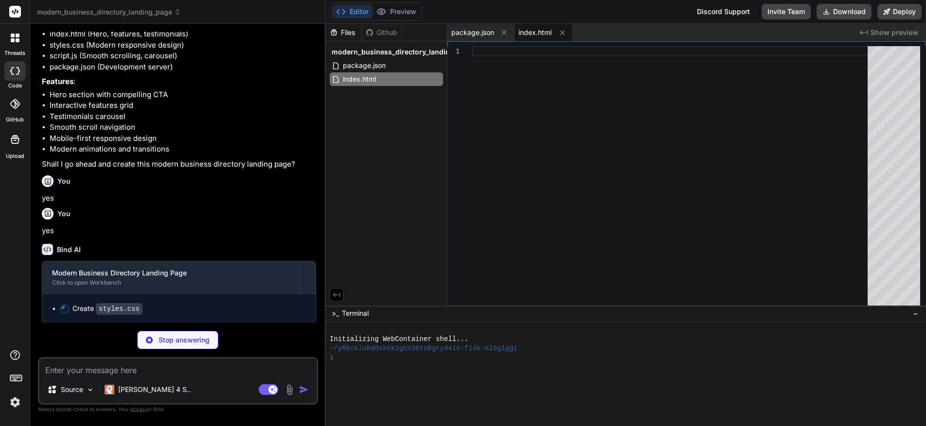
scroll to position [150, 0]
type textarea "x"
type textarea ".testimonial-content { padding: 2rem; } }"
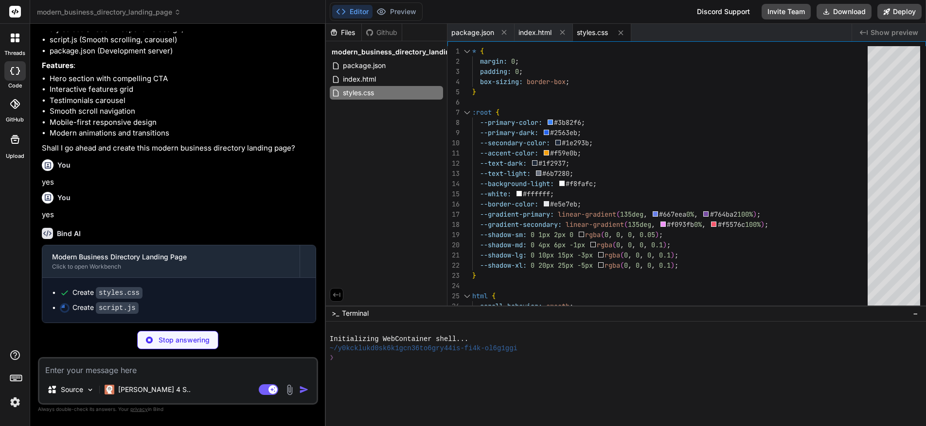
scroll to position [165, 0]
type textarea "x"
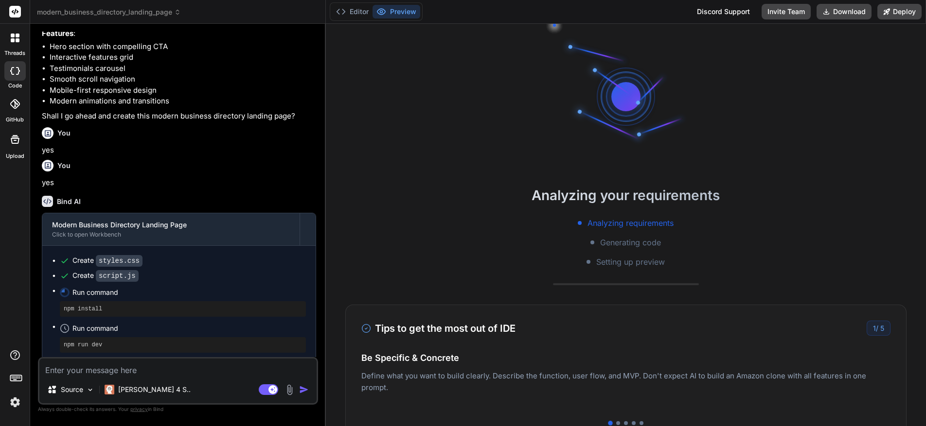
scroll to position [55, 0]
type textarea "x"
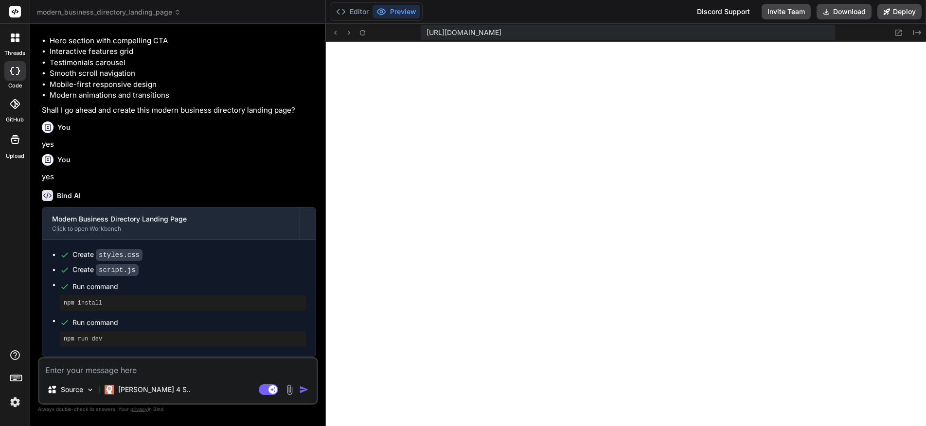
scroll to position [203, 0]
click at [399, 10] on button "Preview" at bounding box center [396, 12] width 48 height 14
click at [345, 10] on icon at bounding box center [341, 12] width 10 height 10
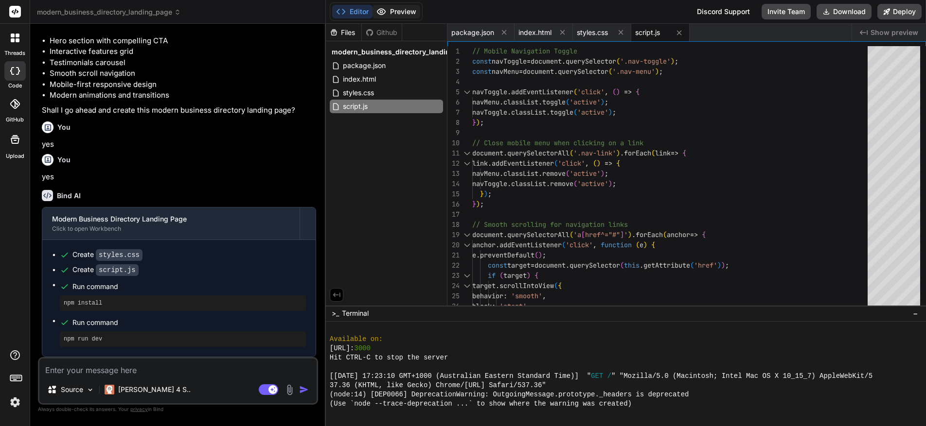
click at [399, 10] on button "Preview" at bounding box center [396, 12] width 48 height 14
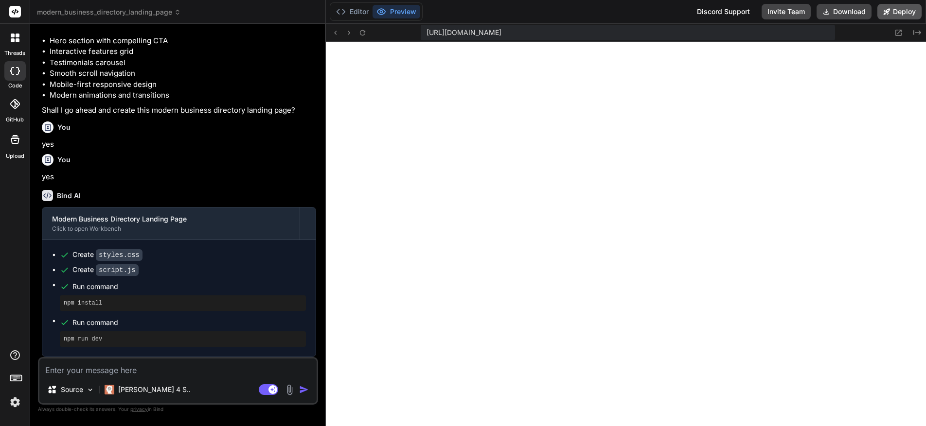
click at [899, 11] on button "Deploy" at bounding box center [899, 12] width 44 height 16
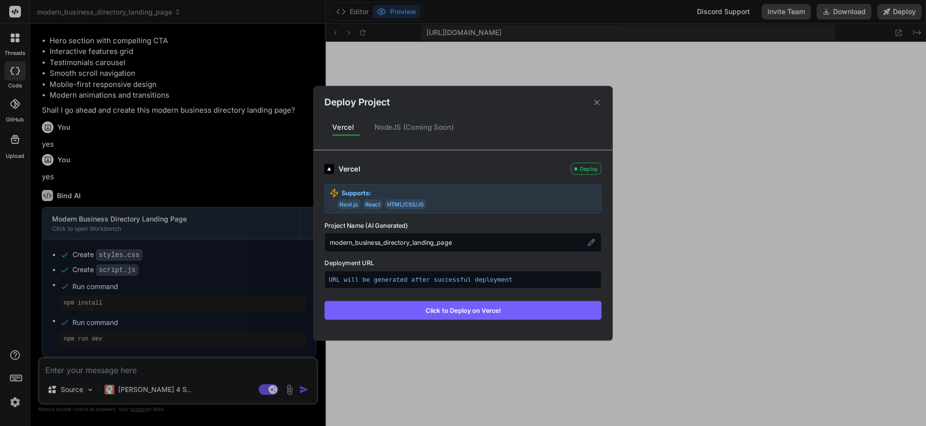
click at [597, 102] on icon at bounding box center [596, 102] width 5 height 5
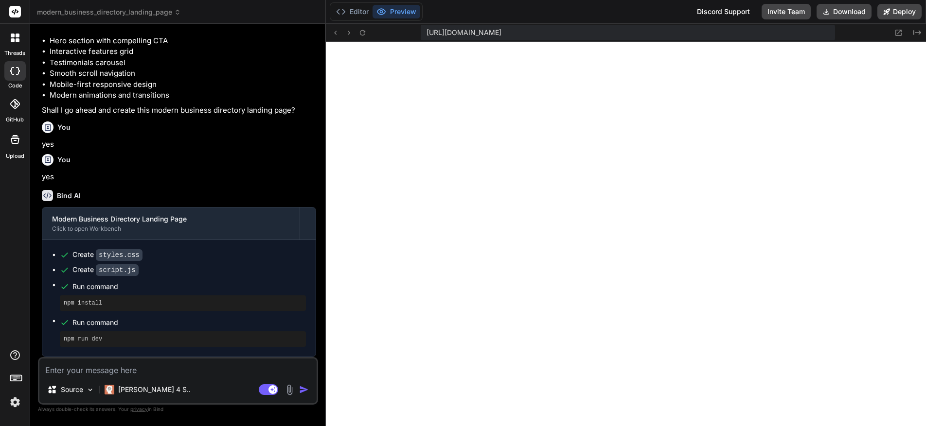
click at [403, 11] on button "Preview" at bounding box center [396, 12] width 48 height 14
click at [136, 366] on textarea at bounding box center [177, 368] width 277 height 18
type textarea "Pre"
type textarea "x"
type textarea "Pre-"
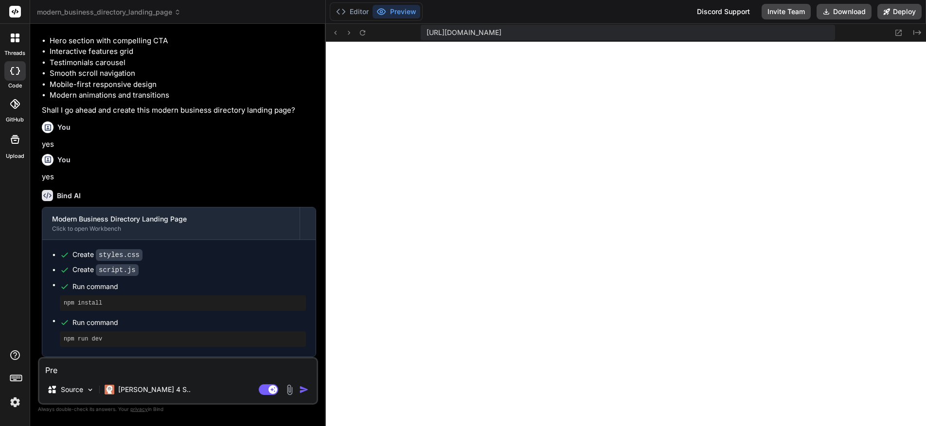
type textarea "x"
type textarea "Previ"
type textarea "x"
type textarea "Preview"
type textarea "x"
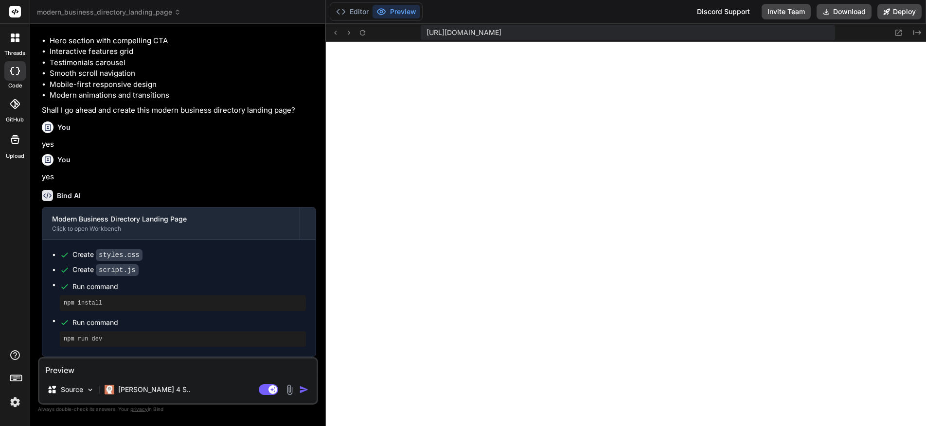
type textarea "Preview not"
type textarea "x"
type textarea "Preview not diss"
type textarea "x"
type textarea "Preview not displaying"
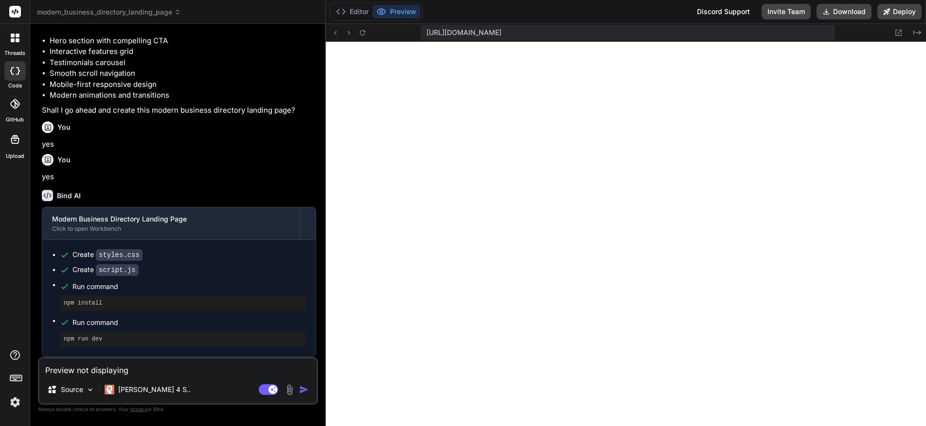
type textarea "x"
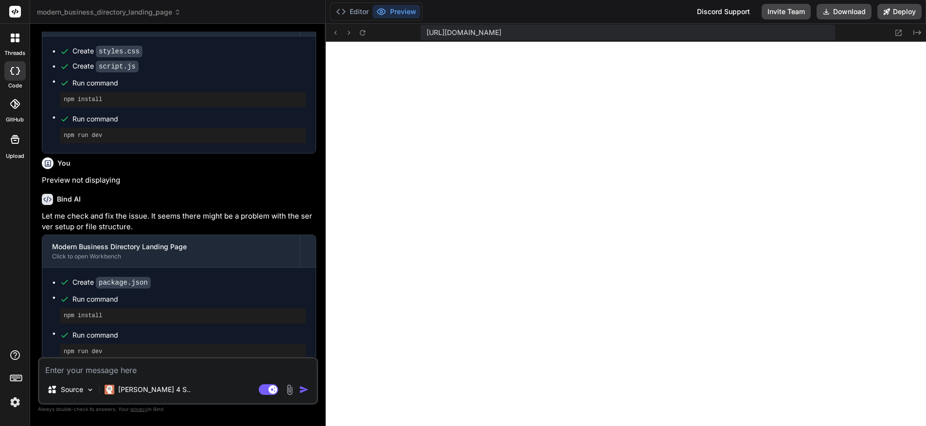
scroll to position [539, 0]
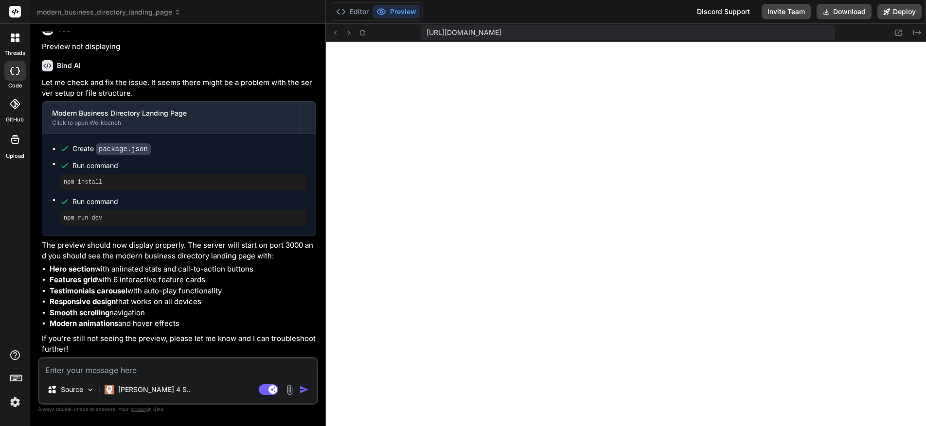
click at [400, 13] on button "Preview" at bounding box center [396, 12] width 48 height 14
click at [154, 371] on textarea at bounding box center [177, 368] width 277 height 18
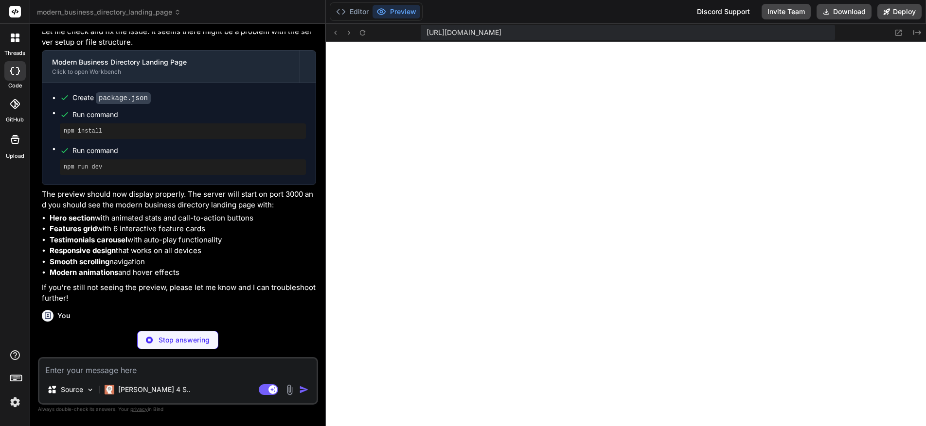
scroll to position [542, 0]
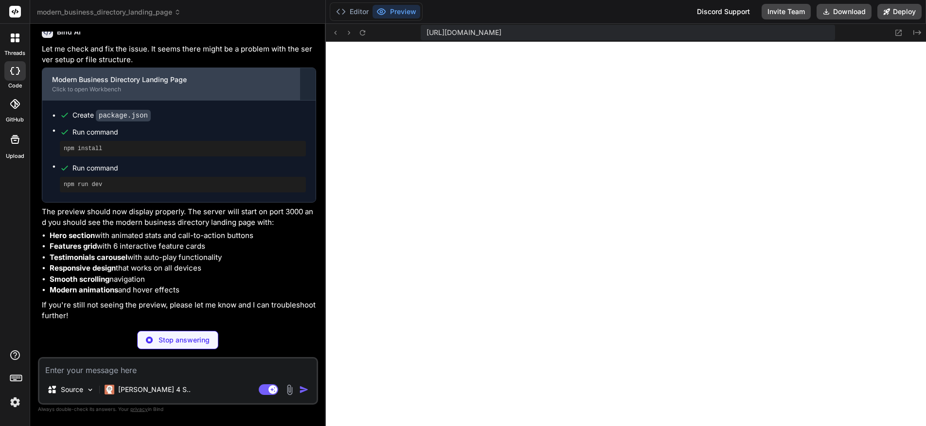
click at [138, 85] on div "Modern Business Directory Landing Page" at bounding box center [171, 80] width 238 height 10
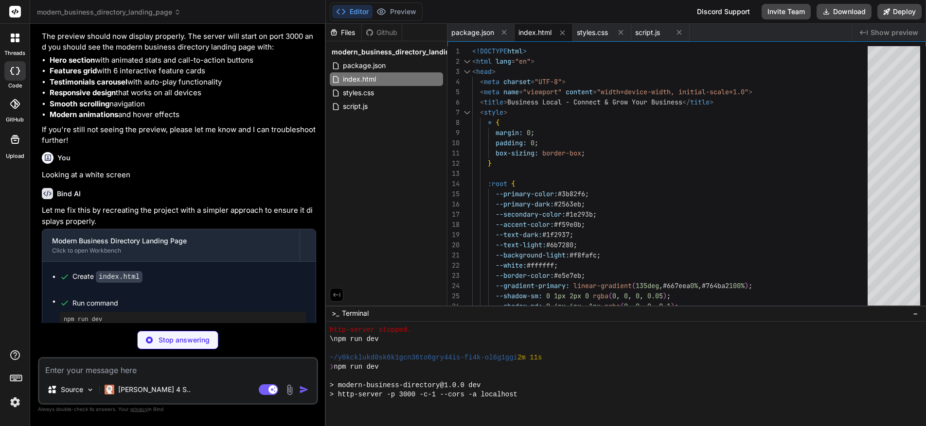
scroll to position [1219, 0]
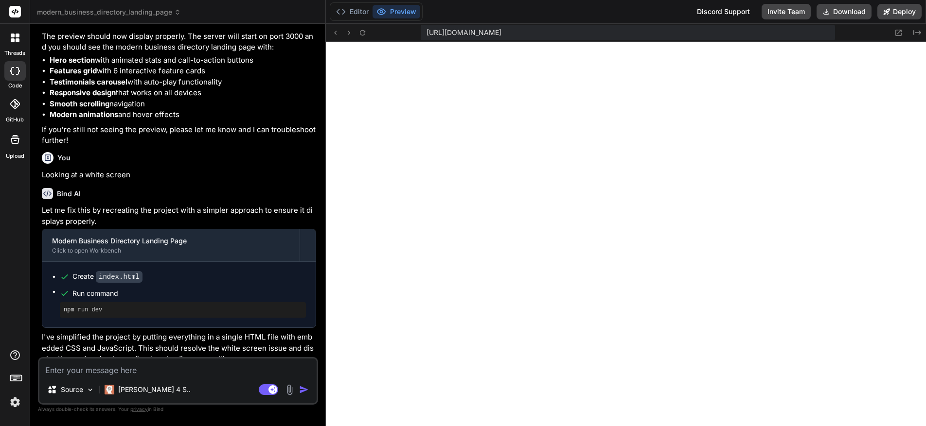
click at [85, 371] on textarea at bounding box center [177, 368] width 277 height 18
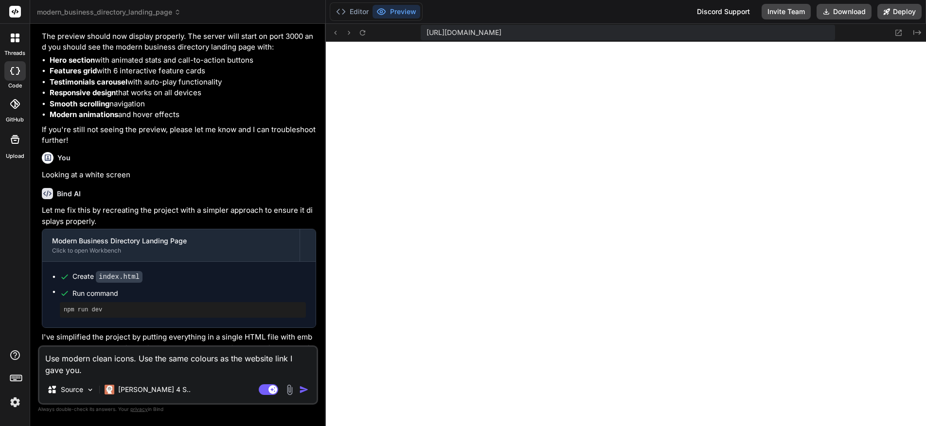
click at [220, 361] on textarea "Use modern clean icons. Use the same colours as the website link I gave you." at bounding box center [177, 361] width 277 height 29
click at [174, 370] on textarea "Use modern clean icons. Use the same colours as the website link I gave you." at bounding box center [177, 361] width 277 height 29
click at [113, 372] on textarea "Use modern, clean icons. Use the same colours as the website link I gave you." at bounding box center [177, 361] width 277 height 29
paste textarea "https://businesslocal.com.au/"
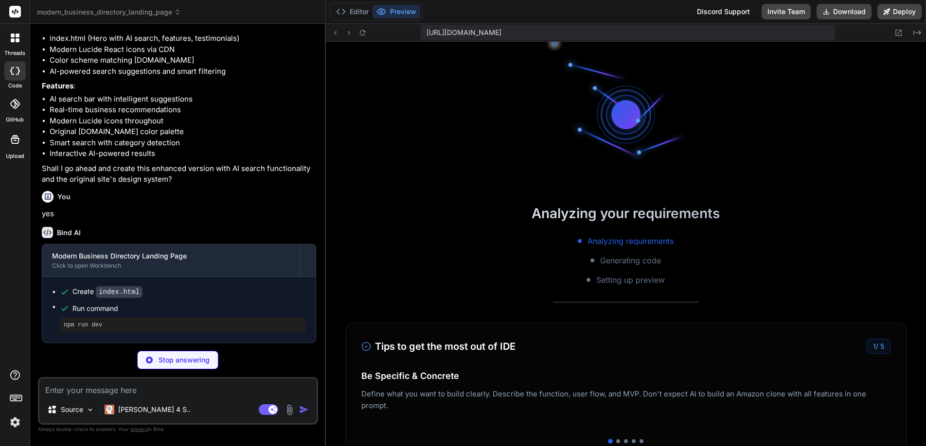
scroll to position [1322, 0]
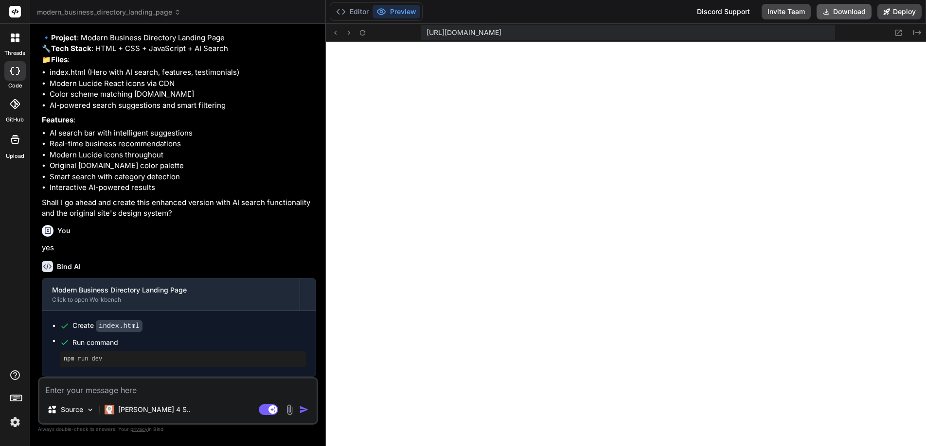
click at [848, 8] on button "Download" at bounding box center [843, 12] width 55 height 16
